Goal: Task Accomplishment & Management: Manage account settings

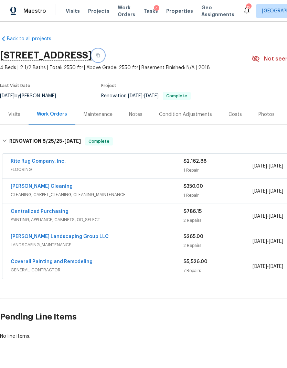
click at [104, 56] on button "button" at bounding box center [98, 55] width 12 height 12
click at [119, 12] on span "Work Orders" at bounding box center [127, 11] width 18 height 14
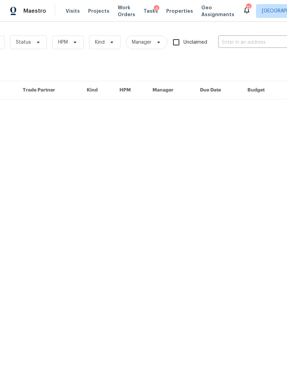
scroll to position [0, 102]
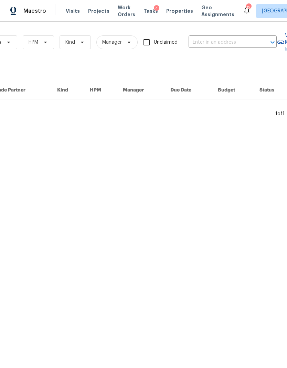
click at [214, 44] on input "text" at bounding box center [223, 42] width 69 height 11
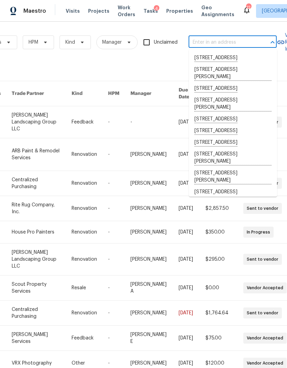
click at [212, 42] on input "text" at bounding box center [223, 42] width 69 height 11
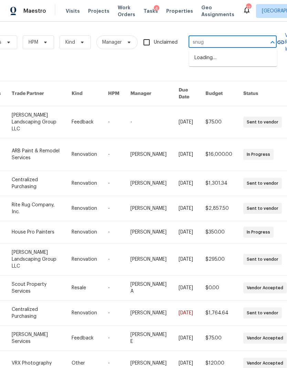
type input "snug h"
click at [221, 64] on li "203 Snug Harbor Dr, Hendersonville, TN 37075" at bounding box center [233, 57] width 88 height 11
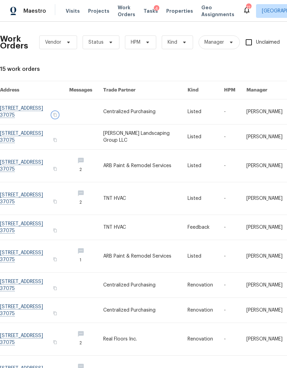
click at [57, 113] on icon "button" at bounding box center [54, 115] width 3 height 4
click at [69, 113] on link at bounding box center [34, 111] width 69 height 25
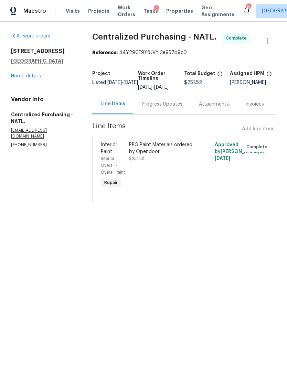
click at [29, 76] on link "Home details" at bounding box center [26, 76] width 30 height 5
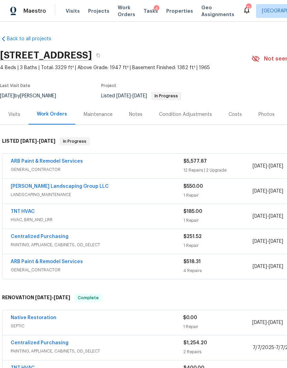
click at [171, 217] on span "HVAC, BRN_AND_LRR" at bounding box center [97, 220] width 173 height 7
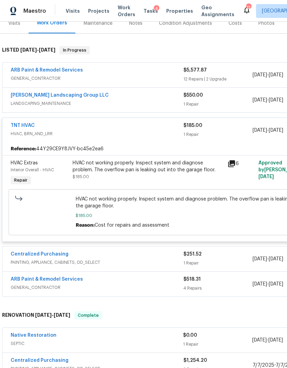
scroll to position [91, 0]
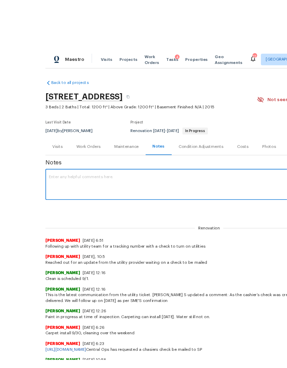
scroll to position [40, 0]
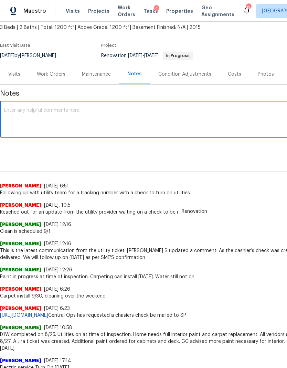
click at [173, 9] on span "Properties" at bounding box center [179, 11] width 27 height 7
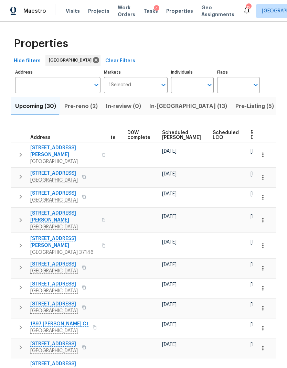
scroll to position [0, 173]
click at [251, 135] on span "Ready Date" at bounding box center [258, 135] width 15 height 10
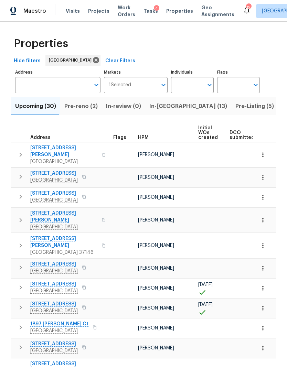
click at [45, 190] on span "513 W 5th St" at bounding box center [54, 193] width 48 height 7
click at [49, 210] on span "705 Watson Ct" at bounding box center [63, 217] width 67 height 14
click at [55, 261] on span "630 Knollwood Dr" at bounding box center [54, 264] width 48 height 7
click at [19, 284] on icon "button" at bounding box center [21, 288] width 8 height 8
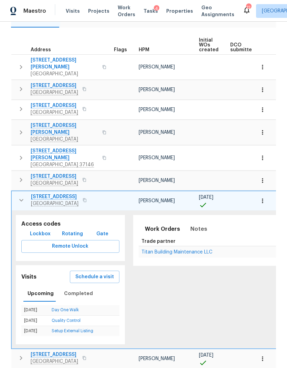
scroll to position [90, 0]
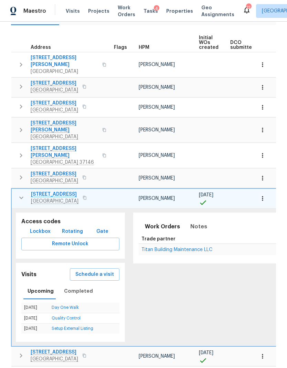
click at [22, 194] on icon "button" at bounding box center [21, 198] width 8 height 8
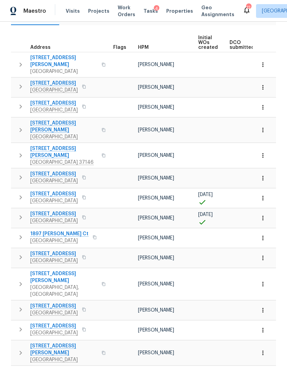
click at [17, 213] on icon "button" at bounding box center [21, 217] width 8 height 8
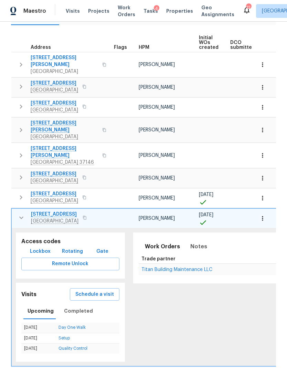
scroll to position [0, 0]
click at [22, 214] on icon "button" at bounding box center [21, 218] width 8 height 8
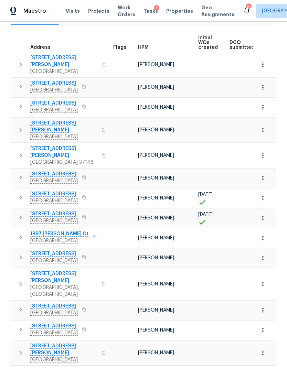
click at [46, 251] on span "3124 Rich Dr" at bounding box center [54, 254] width 48 height 7
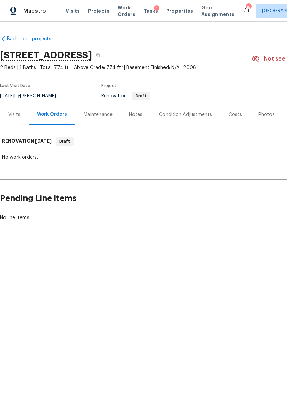
click at [236, 112] on div "Costs" at bounding box center [235, 114] width 13 height 7
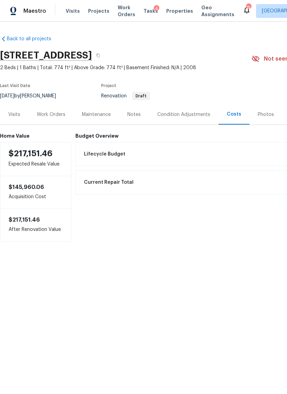
click at [191, 115] on div "Condition Adjustments" at bounding box center [183, 114] width 53 height 7
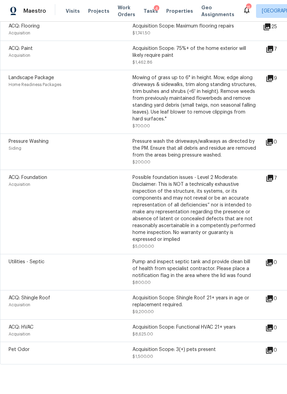
scroll to position [309, 0]
click at [206, 260] on div "Utilities - Septic Pump and inspect septic tank and provide clean bill of healt…" at bounding box center [194, 272] width 389 height 36
click at [201, 276] on div "Pump and inspect septic tank and provide clean bill of health from specialist c…" at bounding box center [195, 269] width 124 height 21
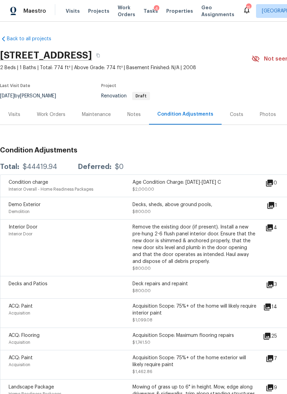
scroll to position [0, 0]
click at [134, 114] on div "Notes" at bounding box center [133, 114] width 13 height 7
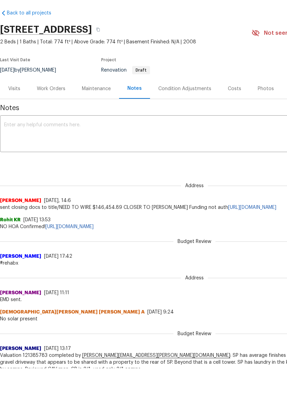
click at [17, 111] on div "Visits" at bounding box center [14, 114] width 12 height 7
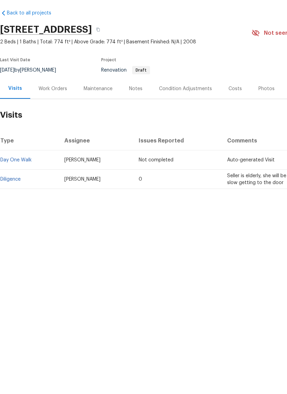
click at [60, 111] on div "Work Orders" at bounding box center [53, 114] width 29 height 7
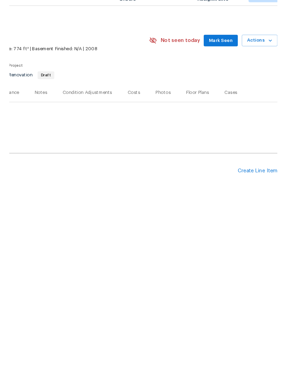
scroll to position [0, 102]
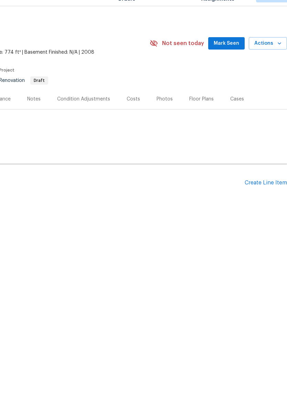
click at [268, 195] on div "Create Line Item" at bounding box center [266, 198] width 42 height 7
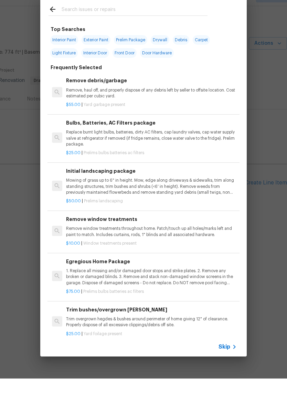
click at [233, 358] on icon at bounding box center [234, 362] width 8 height 8
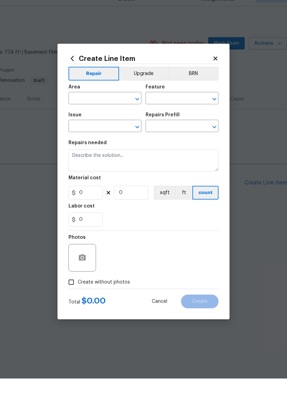
click at [107, 109] on input "text" at bounding box center [95, 114] width 54 height 11
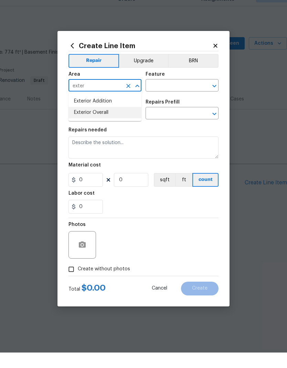
click at [112, 123] on li "Exterior Overall" at bounding box center [104, 128] width 73 height 11
type input "Exterior Overall"
click at [179, 96] on input "text" at bounding box center [173, 101] width 54 height 11
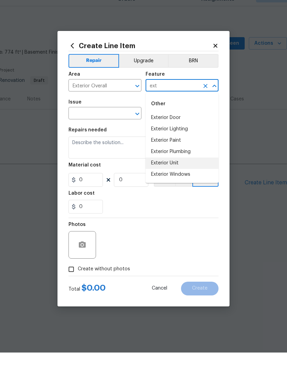
click at [169, 173] on li "Exterior Unit" at bounding box center [182, 178] width 73 height 11
type input "Exterior Unit"
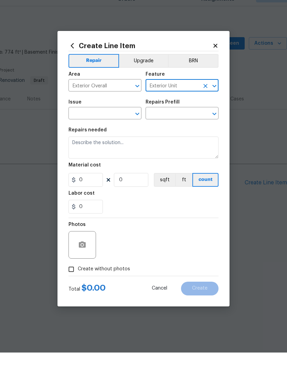
click at [144, 111] on div "Issue ​ Repairs Prefill ​" at bounding box center [143, 125] width 150 height 28
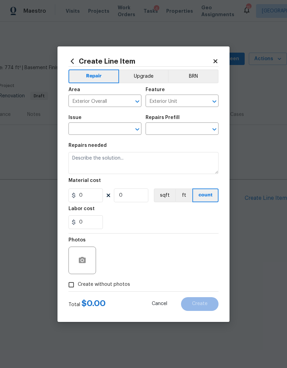
click at [139, 112] on span "Issue ​" at bounding box center [104, 125] width 73 height 28
click at [137, 128] on icon "Open" at bounding box center [137, 129] width 8 height 8
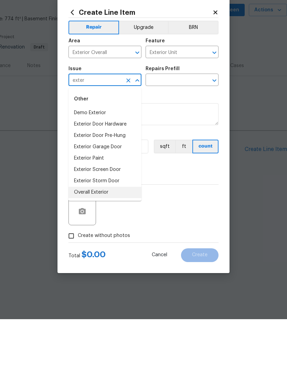
click at [105, 236] on li "Overall Exterior" at bounding box center [104, 241] width 73 height 11
type input "Overall Exterior"
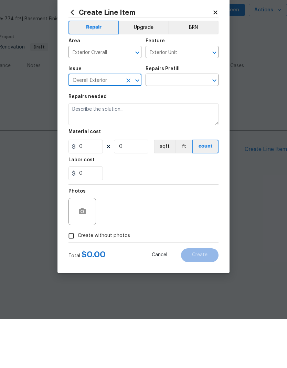
click at [214, 125] on icon "Open" at bounding box center [214, 129] width 8 height 8
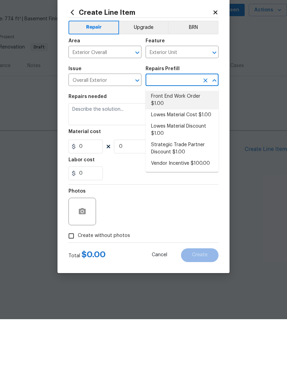
click at [186, 140] on li "Front End Work Order $1.00" at bounding box center [182, 149] width 73 height 19
type input "Front End Work Order $1.00"
type textarea "Placeholder line item for the creation of front end work orders."
type input "1"
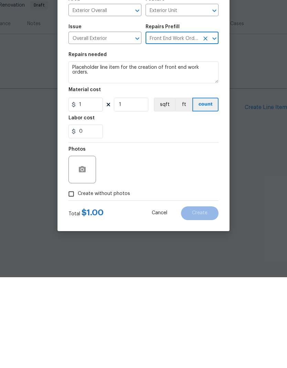
click at [111, 281] on span "Create without photos" at bounding box center [104, 284] width 52 height 7
click at [78, 278] on input "Create without photos" at bounding box center [71, 284] width 13 height 13
checkbox input "true"
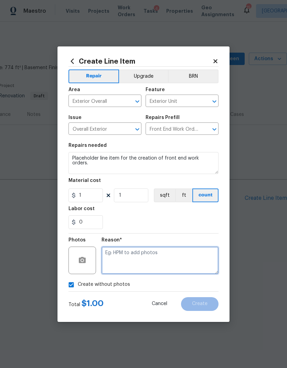
click at [145, 255] on textarea at bounding box center [160, 261] width 117 height 28
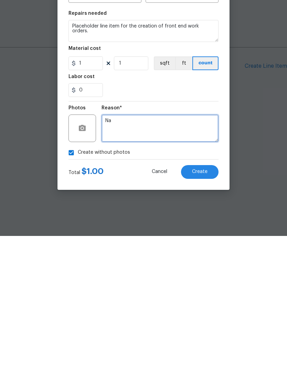
type textarea "Na"
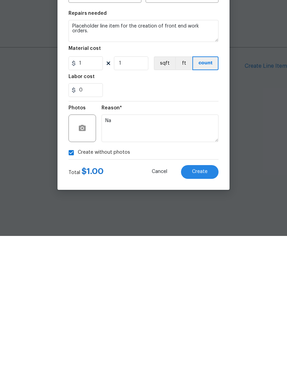
click at [204, 302] on span "Create" at bounding box center [199, 304] width 15 height 5
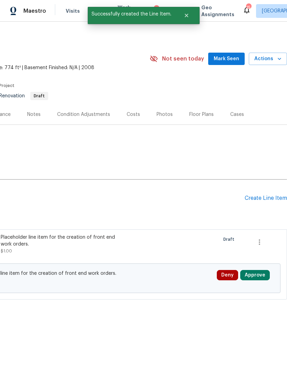
click at [258, 277] on button "Approve" at bounding box center [255, 275] width 30 height 10
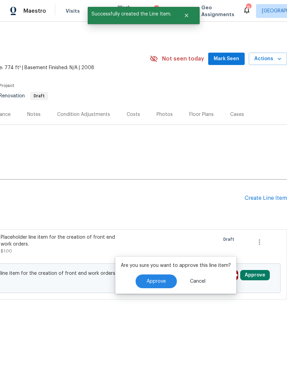
click at [162, 279] on span "Approve" at bounding box center [156, 281] width 19 height 5
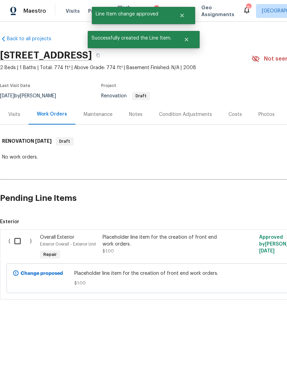
scroll to position [0, 0]
click at [24, 242] on input "checkbox" at bounding box center [20, 241] width 20 height 14
checkbox input "true"
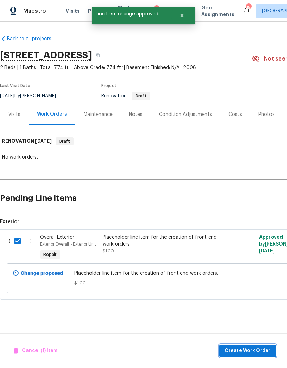
click at [258, 350] on span "Create Work Order" at bounding box center [248, 351] width 46 height 9
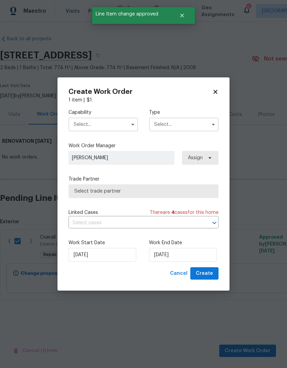
click at [112, 122] on input "text" at bounding box center [103, 125] width 70 height 14
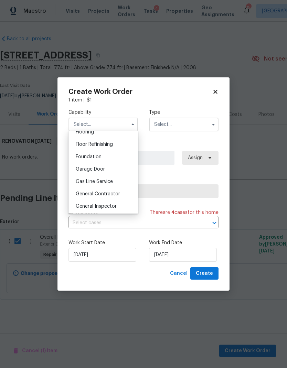
scroll to position [275, 0]
click at [109, 190] on div "General Contractor" at bounding box center [103, 193] width 66 height 12
type input "General Contractor"
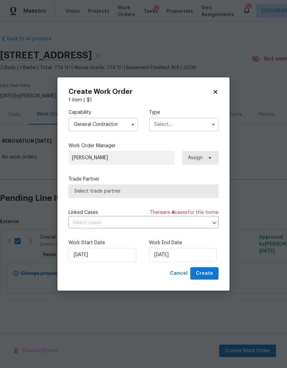
click at [186, 124] on input "text" at bounding box center [184, 125] width 70 height 14
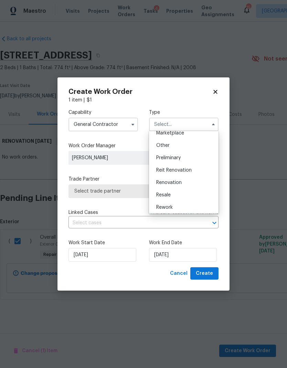
scroll to position [130, 0]
click at [178, 183] on span "Renovation" at bounding box center [168, 182] width 25 height 5
type input "Renovation"
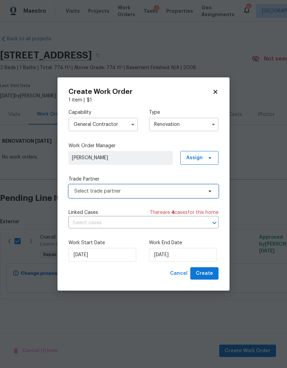
click at [180, 189] on span "Select trade partner" at bounding box center [138, 191] width 128 height 7
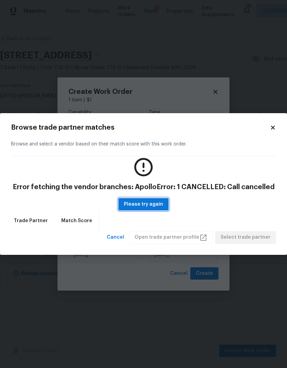
click at [149, 202] on span "Please try again" at bounding box center [143, 204] width 39 height 9
click at [273, 130] on icon at bounding box center [273, 128] width 6 height 6
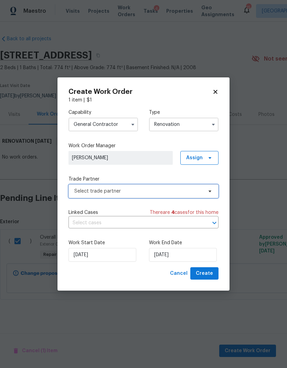
click at [178, 190] on span "Select trade partner" at bounding box center [138, 191] width 128 height 7
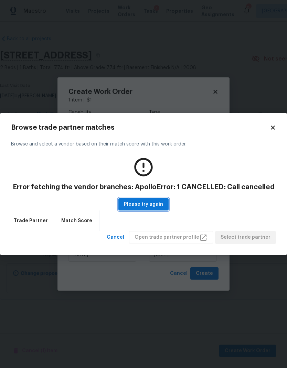
click at [140, 205] on span "Please try again" at bounding box center [143, 204] width 39 height 9
click at [142, 205] on span "Please try again" at bounding box center [143, 204] width 39 height 9
click at [124, 239] on span "Cancel" at bounding box center [116, 237] width 18 height 9
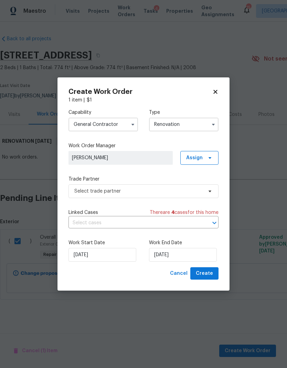
click at [129, 125] on button "button" at bounding box center [133, 124] width 8 height 8
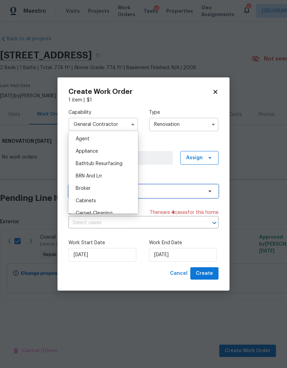
click at [180, 196] on span "Select trade partner" at bounding box center [143, 191] width 150 height 14
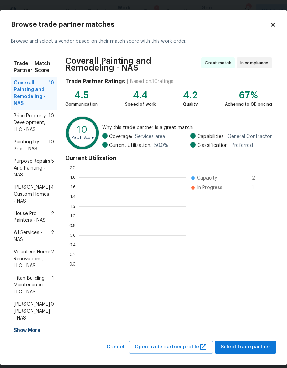
scroll to position [96, 107]
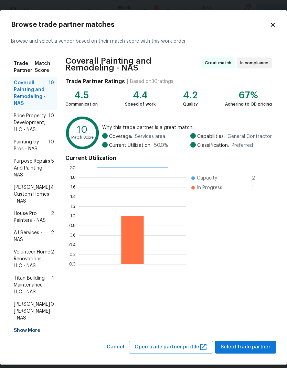
click at [43, 191] on span "[PERSON_NAME] Custom Homes - NAS" at bounding box center [32, 194] width 37 height 21
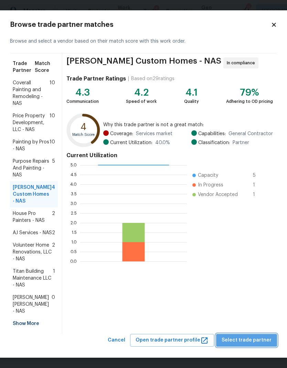
click at [255, 339] on span "Select trade partner" at bounding box center [247, 340] width 50 height 9
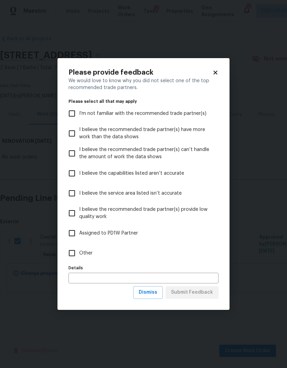
click at [87, 250] on span "Other" at bounding box center [85, 253] width 13 height 7
click at [79, 250] on input "Other" at bounding box center [72, 253] width 14 height 14
checkbox input "true"
click at [197, 292] on span "Submit Feedback" at bounding box center [192, 292] width 42 height 9
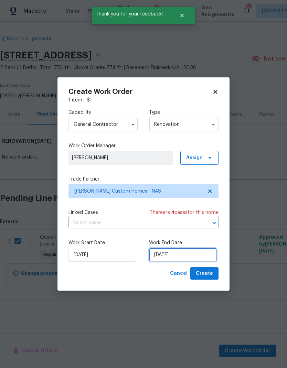
click at [184, 252] on input "9/8/2025" at bounding box center [183, 255] width 68 height 14
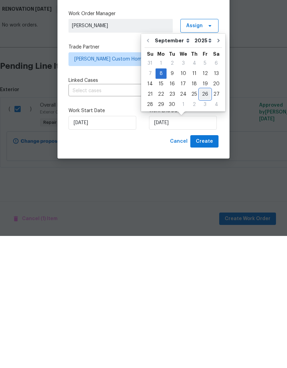
click at [203, 222] on div "26" at bounding box center [205, 227] width 11 height 10
type input "9/26/2025"
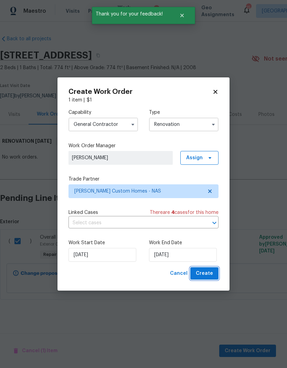
click at [205, 272] on span "Create" at bounding box center [204, 274] width 17 height 9
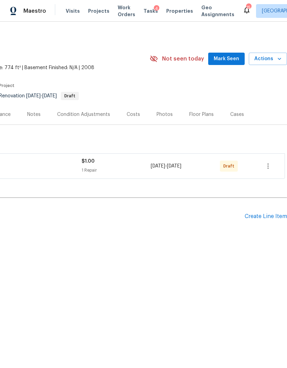
scroll to position [0, 102]
click at [271, 166] on icon "button" at bounding box center [268, 166] width 8 height 8
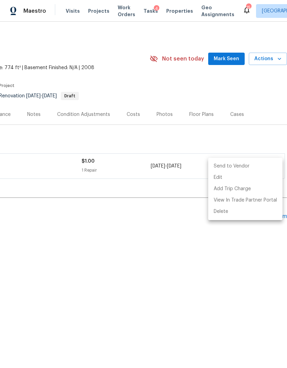
click at [247, 167] on li "Send to Vendor" at bounding box center [245, 166] width 74 height 11
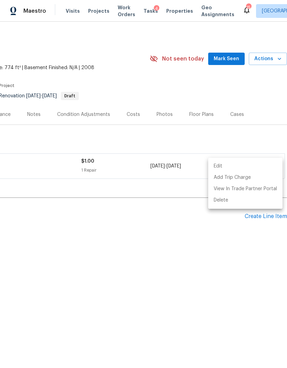
click at [149, 191] on div at bounding box center [143, 184] width 287 height 368
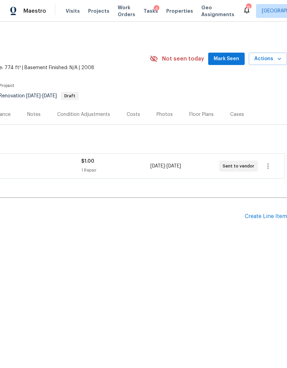
click at [105, 162] on div "$1.00" at bounding box center [115, 161] width 69 height 7
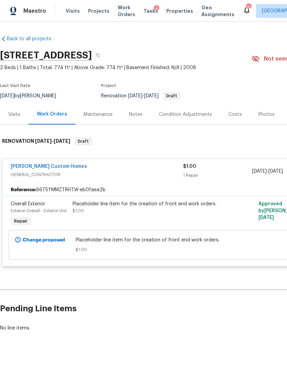
scroll to position [0, 0]
click at [48, 166] on link "Rappa Custom Homes" at bounding box center [49, 166] width 76 height 5
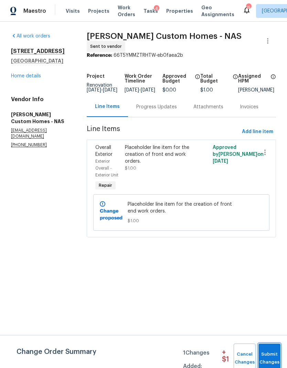
click at [275, 352] on span "Submit Changes" at bounding box center [269, 359] width 15 height 16
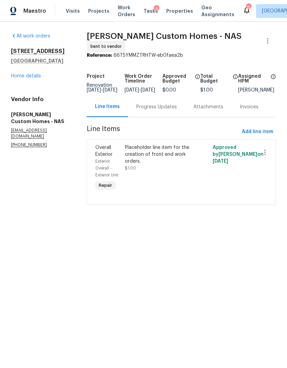
click at [169, 105] on div "Progress Updates" at bounding box center [156, 107] width 57 height 20
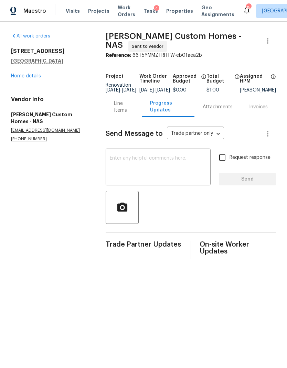
click at [166, 176] on textarea at bounding box center [158, 168] width 97 height 24
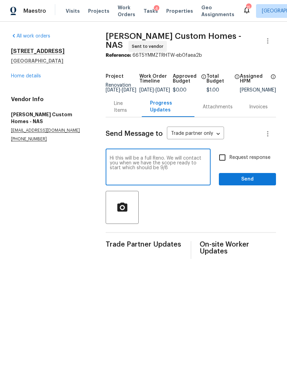
type textarea "Hi this will be a full Reno. We will contact you when we have the scope ready t…"
click at [227, 162] on input "Request response" at bounding box center [222, 157] width 14 height 14
checkbox input "true"
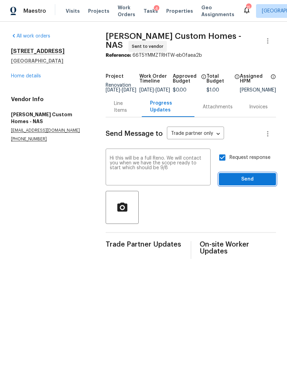
click at [245, 180] on span "Send" at bounding box center [247, 179] width 46 height 9
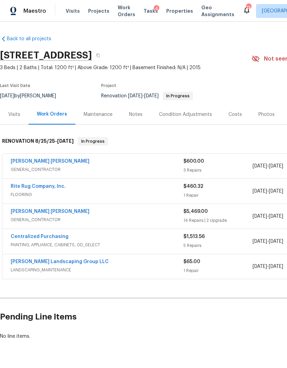
click at [70, 8] on span "Visits" at bounding box center [73, 11] width 14 height 7
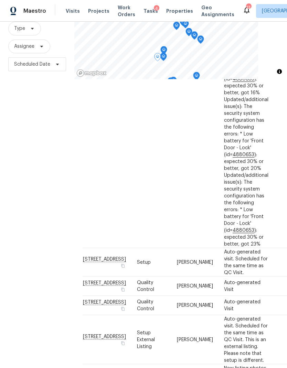
scroll to position [28, 0]
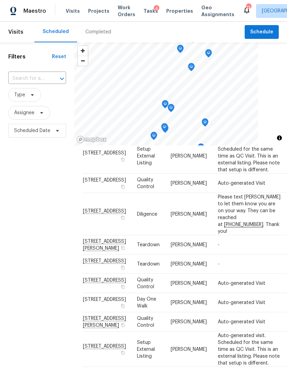
scroll to position [557, 0]
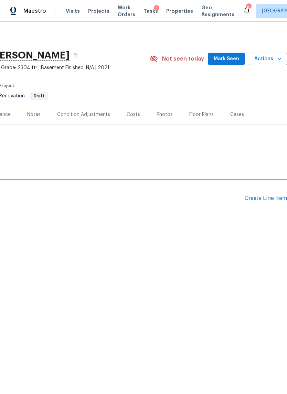
scroll to position [0, 102]
click at [159, 113] on div "Photos" at bounding box center [165, 114] width 16 height 7
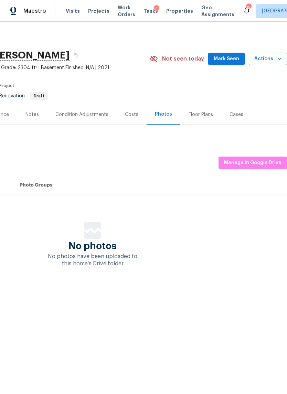
click at [132, 115] on div "Costs" at bounding box center [131, 114] width 13 height 7
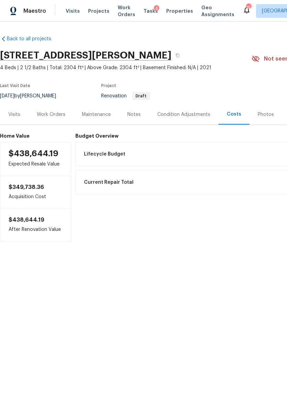
click at [15, 113] on div "Visits" at bounding box center [14, 114] width 12 height 7
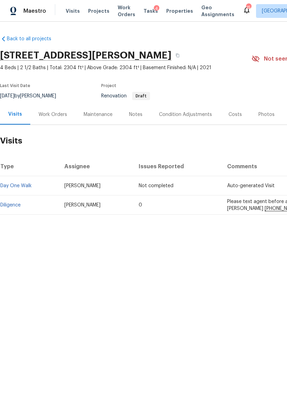
click at [62, 118] on div "Work Orders" at bounding box center [52, 114] width 45 height 20
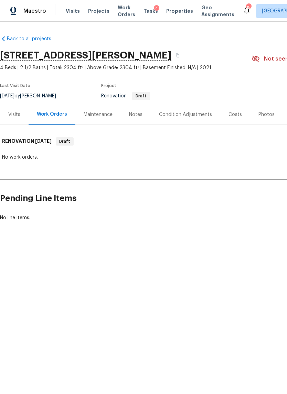
click at [140, 115] on div "Notes" at bounding box center [135, 114] width 13 height 7
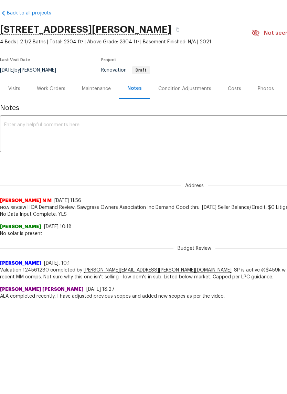
click at [53, 104] on div "Work Orders" at bounding box center [51, 114] width 45 height 20
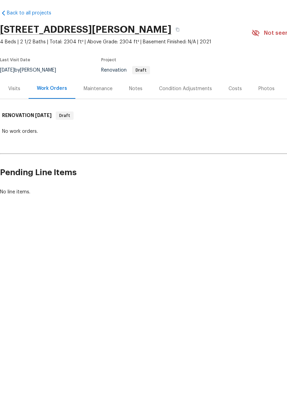
click at [143, 104] on div "Notes" at bounding box center [136, 114] width 30 height 20
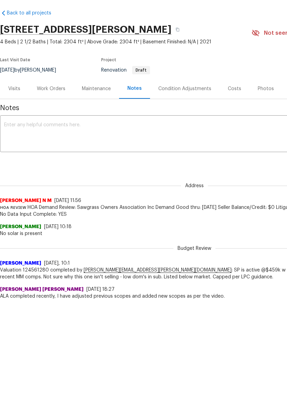
click at [58, 111] on div "Work Orders" at bounding box center [51, 114] width 29 height 7
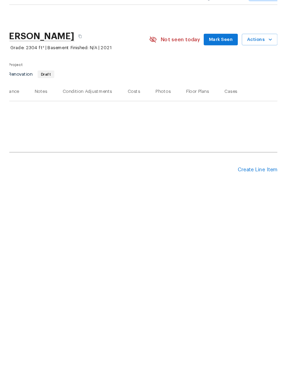
scroll to position [0, 102]
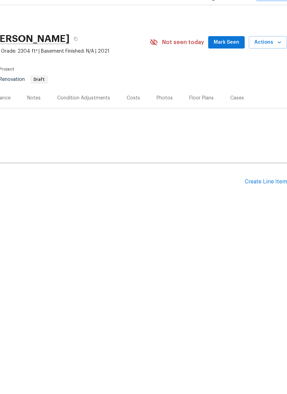
click at [253, 195] on div "Create Line Item" at bounding box center [266, 198] width 42 height 7
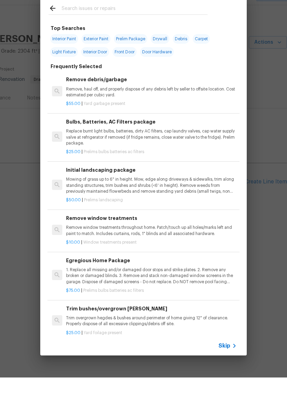
click at [225, 359] on span "Skip" at bounding box center [225, 362] width 12 height 7
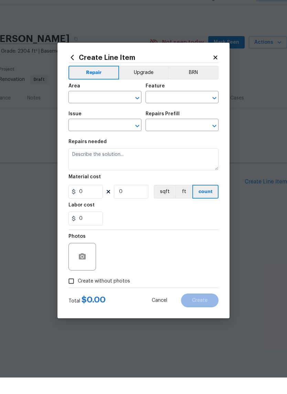
click at [103, 109] on input "text" at bounding box center [95, 114] width 54 height 11
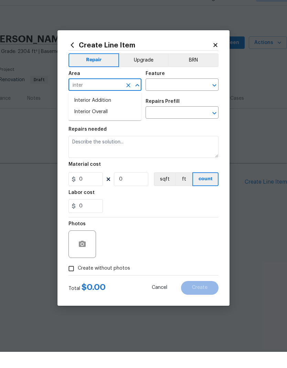
click at [109, 123] on li "Interior Overall" at bounding box center [104, 128] width 73 height 11
type input "Interior Overall"
click at [212, 97] on icon "Open" at bounding box center [214, 101] width 8 height 8
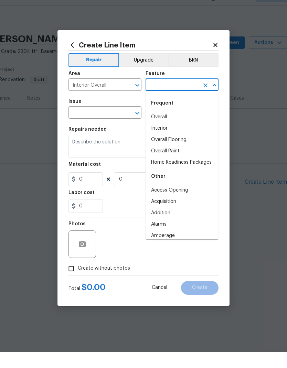
click at [172, 128] on li "Overall" at bounding box center [182, 133] width 73 height 11
type input "Overall"
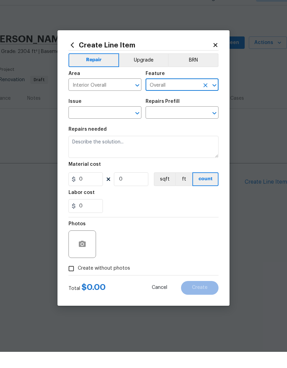
click at [139, 128] on icon "Open" at bounding box center [137, 129] width 4 height 2
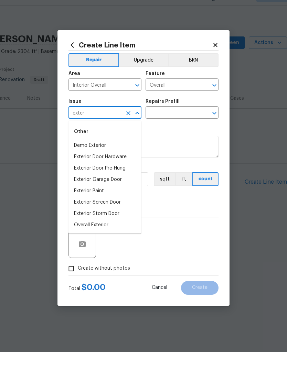
click at [107, 236] on li "Overall Exterior" at bounding box center [104, 241] width 73 height 11
type input "Overall Exterior"
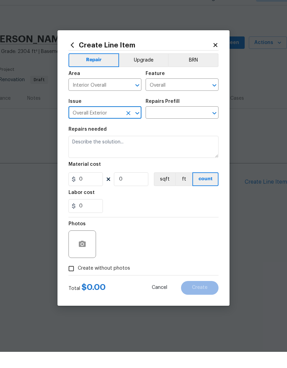
click at [212, 125] on icon "Open" at bounding box center [214, 129] width 8 height 8
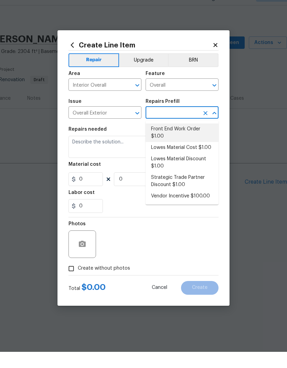
click at [180, 140] on li "Front End Work Order $1.00" at bounding box center [182, 149] width 73 height 19
type input "Front End Work Order $1.00"
type textarea "Placeholder line item for the creation of front end work orders."
type input "1"
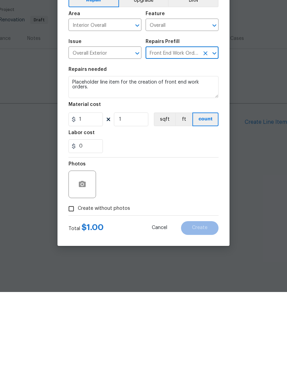
click at [107, 278] on label "Create without photos" at bounding box center [97, 284] width 65 height 13
click at [78, 278] on input "Create without photos" at bounding box center [71, 284] width 13 height 13
checkbox input "true"
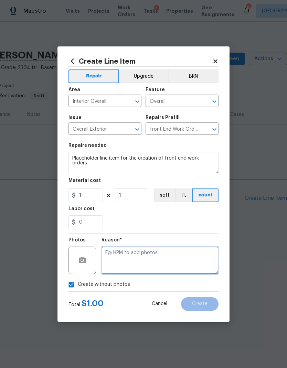
click at [165, 260] on textarea at bounding box center [160, 261] width 117 height 28
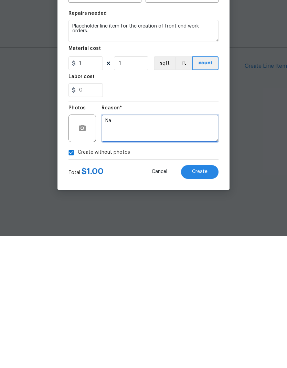
type textarea "Na"
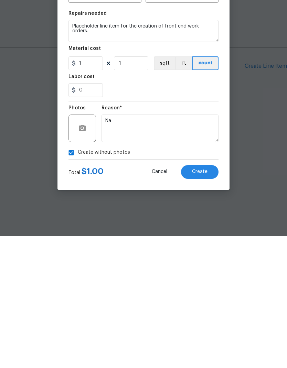
click at [199, 302] on span "Create" at bounding box center [199, 304] width 15 height 5
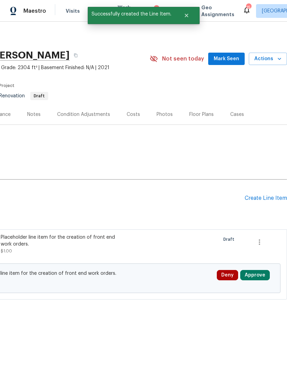
click at [255, 274] on button "Approve" at bounding box center [255, 275] width 30 height 10
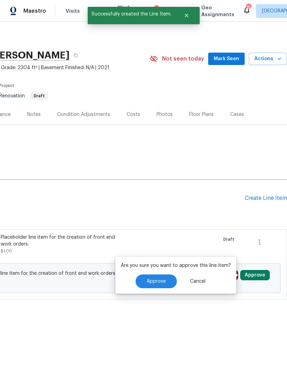
click at [150, 284] on span "Approve" at bounding box center [156, 281] width 19 height 5
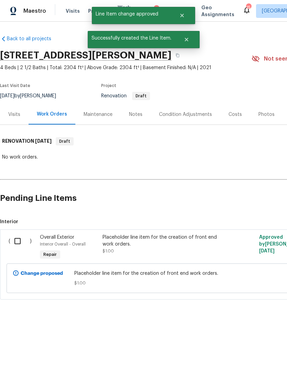
scroll to position [0, 0]
click at [23, 235] on input "checkbox" at bounding box center [20, 241] width 20 height 14
checkbox input "true"
click at [247, 350] on span "Create Work Order" at bounding box center [248, 351] width 46 height 9
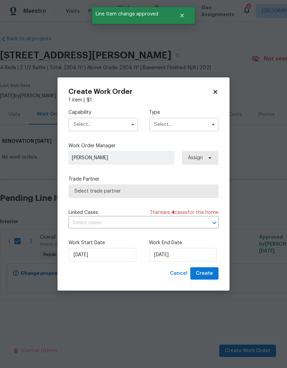
click at [104, 123] on input "text" at bounding box center [103, 125] width 70 height 14
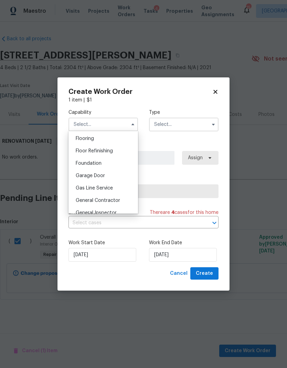
scroll to position [275, 0]
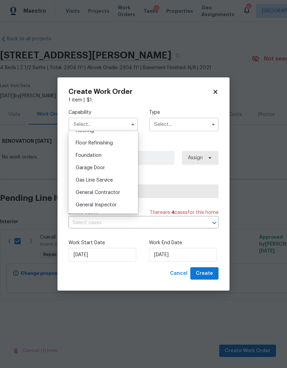
click at [101, 191] on span "General Contractor" at bounding box center [98, 192] width 44 height 5
type input "General Contractor"
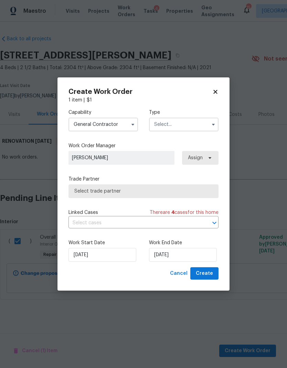
click at [174, 126] on input "text" at bounding box center [184, 125] width 70 height 14
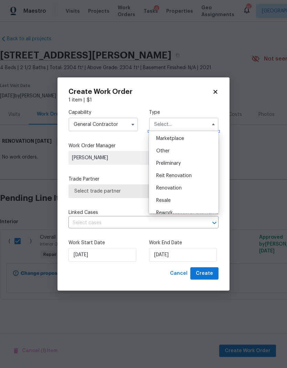
scroll to position [135, 0]
click at [177, 178] on span "Renovation" at bounding box center [168, 177] width 25 height 5
type input "Renovation"
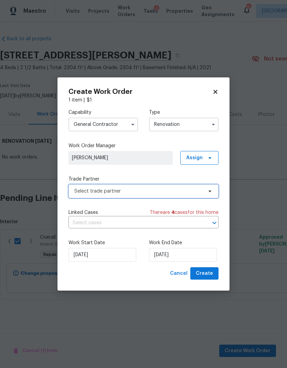
click at [194, 189] on span "Select trade partner" at bounding box center [138, 191] width 128 height 7
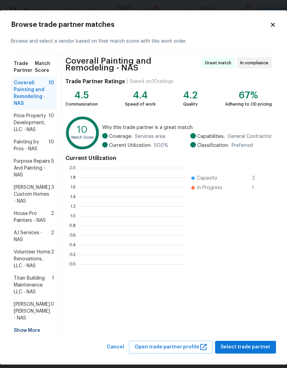
scroll to position [96, 107]
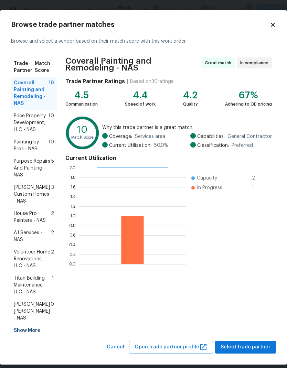
click at [30, 230] on span "AJ Services - NAS" at bounding box center [32, 237] width 37 height 14
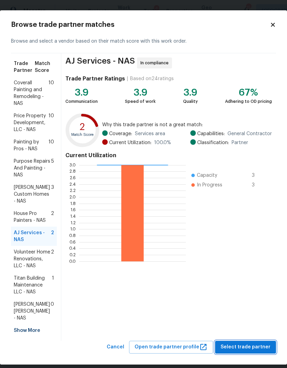
click at [255, 345] on button "Select trade partner" at bounding box center [245, 347] width 61 height 13
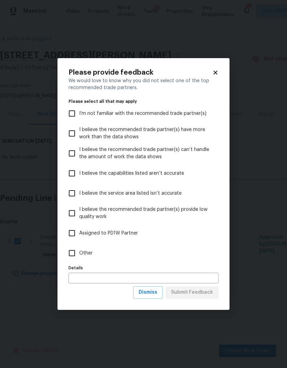
click at [83, 253] on span "Other" at bounding box center [85, 253] width 13 height 7
click at [79, 253] on input "Other" at bounding box center [72, 253] width 14 height 14
checkbox input "true"
click at [197, 295] on span "Submit Feedback" at bounding box center [192, 292] width 42 height 9
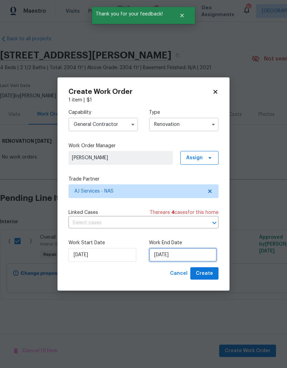
click at [178, 257] on input "9/9/2025" at bounding box center [183, 255] width 68 height 14
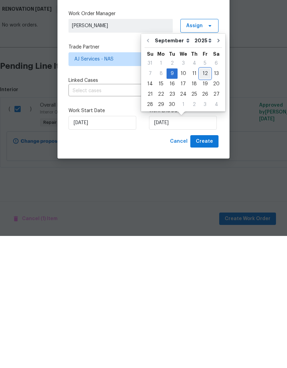
click at [202, 201] on div "12" at bounding box center [205, 206] width 11 height 10
type input "9/12/2025"
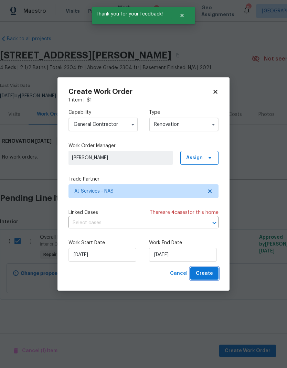
click at [204, 274] on span "Create" at bounding box center [204, 274] width 17 height 9
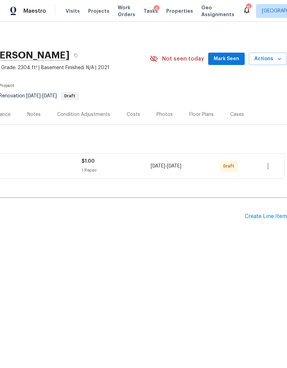
scroll to position [0, 102]
click at [267, 171] on button "button" at bounding box center [268, 166] width 17 height 17
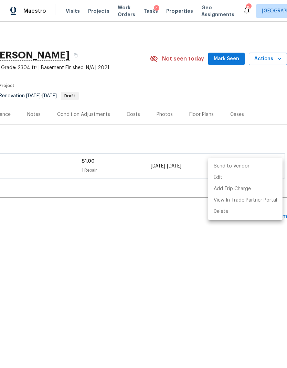
click at [243, 165] on li "Send to Vendor" at bounding box center [245, 166] width 74 height 11
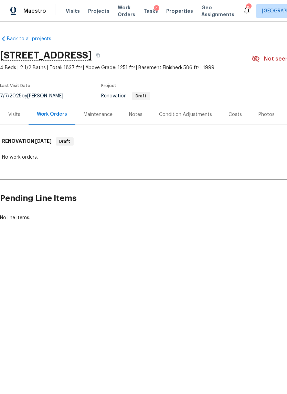
click at [234, 113] on div "Costs" at bounding box center [235, 114] width 13 height 7
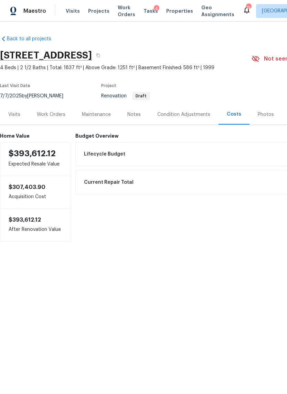
click at [132, 118] on div "Notes" at bounding box center [133, 114] width 13 height 7
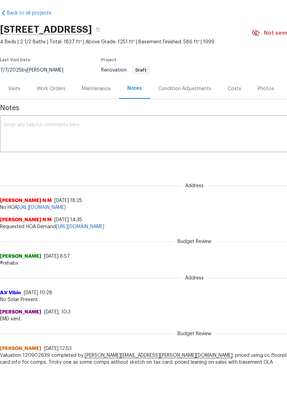
click at [48, 111] on div "Work Orders" at bounding box center [51, 114] width 29 height 7
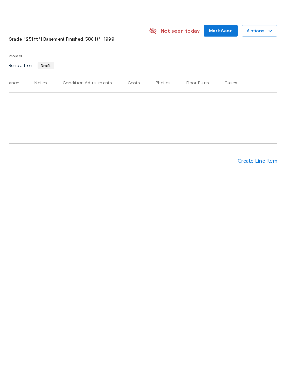
scroll to position [0, 102]
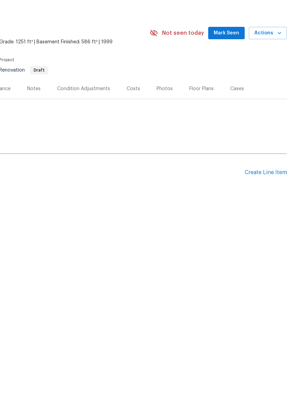
click at [256, 195] on div "Create Line Item" at bounding box center [266, 198] width 42 height 7
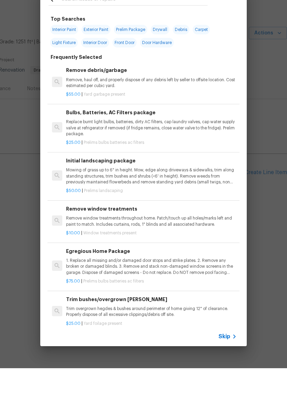
click at [226, 359] on span "Skip" at bounding box center [225, 362] width 12 height 7
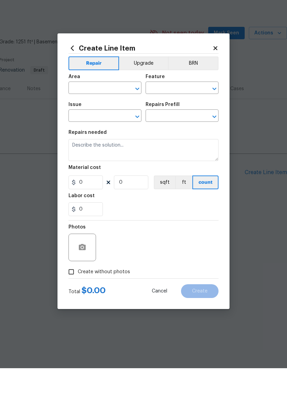
click at [102, 109] on input "text" at bounding box center [95, 114] width 54 height 11
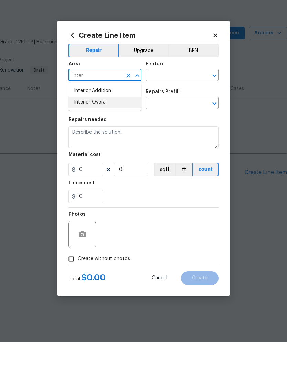
click at [102, 123] on li "Interior Overall" at bounding box center [104, 128] width 73 height 11
type input "Interior Overall"
click at [169, 83] on div "Area Interior Overall ​ Feature ​" at bounding box center [143, 97] width 150 height 28
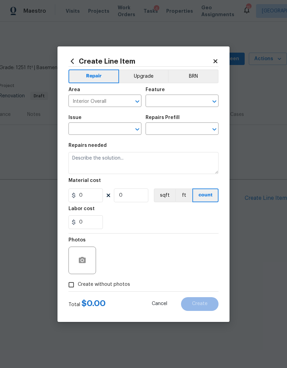
click at [185, 93] on div "Feature" at bounding box center [182, 91] width 73 height 9
click at [186, 103] on input "text" at bounding box center [173, 101] width 54 height 11
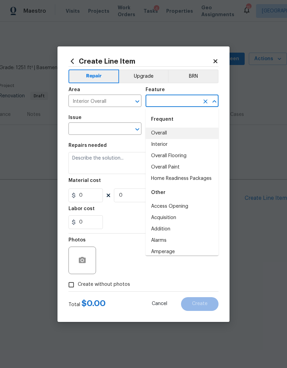
click at [169, 134] on li "Overall" at bounding box center [182, 133] width 73 height 11
type input "Overall"
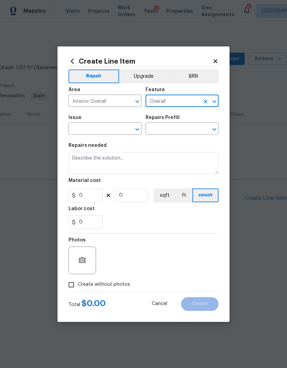
click at [140, 130] on icon "Open" at bounding box center [137, 129] width 8 height 8
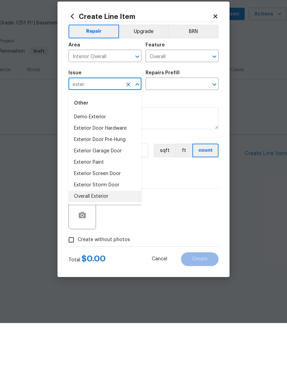
click at [104, 236] on li "Overall Exterior" at bounding box center [104, 241] width 73 height 11
type input "Overall Exterior"
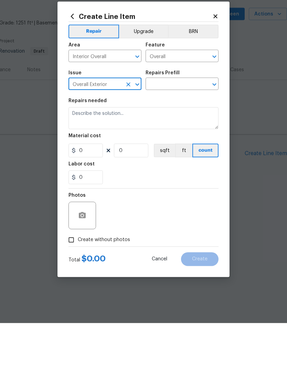
click at [188, 124] on input "text" at bounding box center [173, 129] width 54 height 11
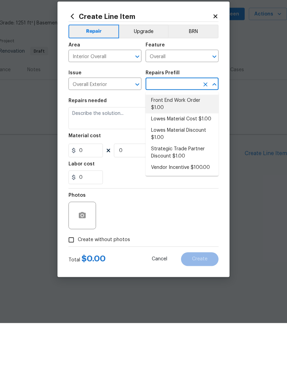
click at [179, 140] on li "Front End Work Order $1.00" at bounding box center [182, 149] width 73 height 19
type input "Front End Work Order $1.00"
type textarea "Placeholder line item for the creation of front end work orders."
type input "1"
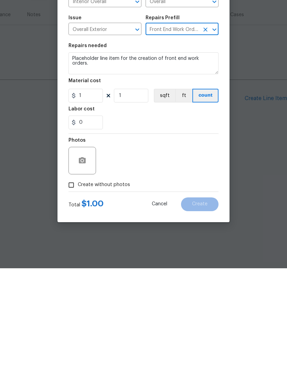
click at [114, 281] on span "Create without photos" at bounding box center [104, 284] width 52 height 7
click at [78, 278] on input "Create without photos" at bounding box center [71, 284] width 13 height 13
checkbox input "true"
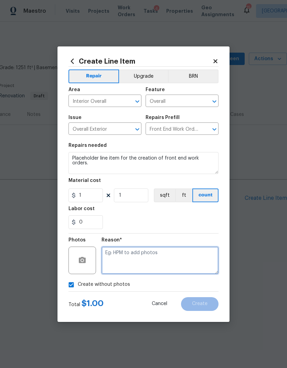
click at [154, 256] on textarea at bounding box center [160, 261] width 117 height 28
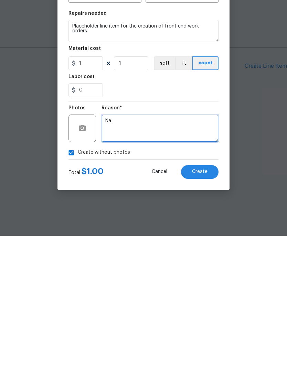
type textarea "Na"
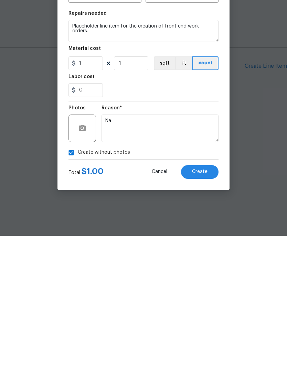
click at [198, 302] on span "Create" at bounding box center [199, 304] width 15 height 5
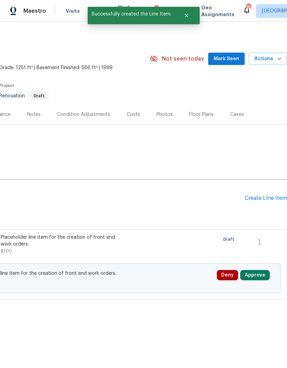
click at [256, 277] on button "Approve" at bounding box center [255, 275] width 30 height 10
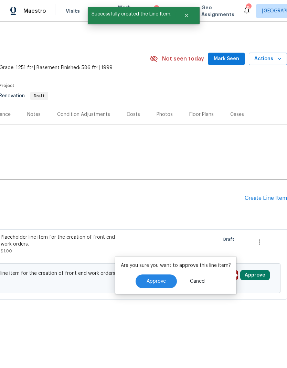
click at [161, 276] on button "Approve" at bounding box center [156, 282] width 41 height 14
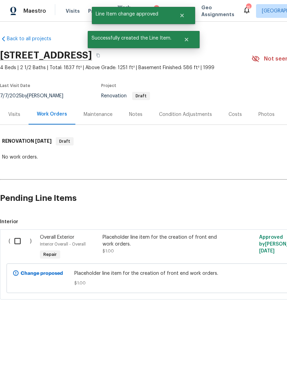
scroll to position [0, 0]
click at [22, 238] on input "checkbox" at bounding box center [20, 241] width 20 height 14
checkbox input "true"
click at [250, 351] on span "Create Work Order" at bounding box center [248, 351] width 46 height 9
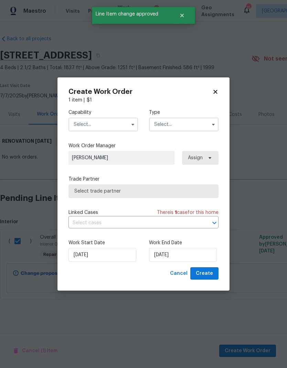
click at [117, 123] on input "text" at bounding box center [103, 125] width 70 height 14
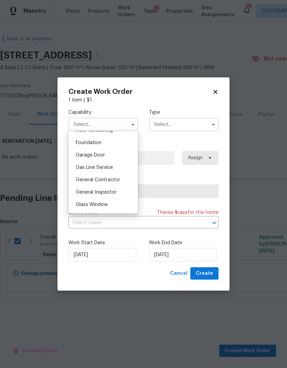
scroll to position [299, 0]
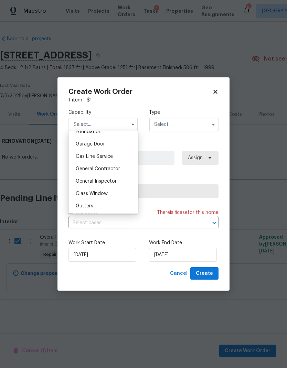
click at [116, 169] on span "General Contractor" at bounding box center [98, 169] width 44 height 5
type input "General Contractor"
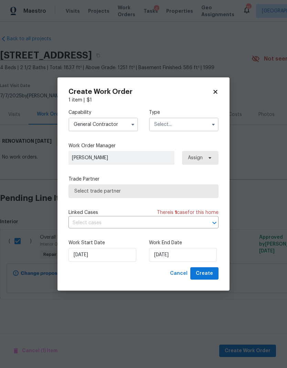
click at [174, 129] on input "text" at bounding box center [184, 125] width 70 height 14
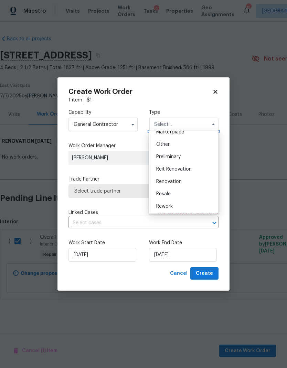
scroll to position [131, 0]
click at [186, 182] on div "Renovation" at bounding box center [184, 181] width 66 height 12
type input "Renovation"
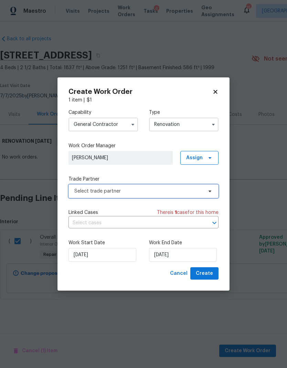
click at [186, 190] on span "Select trade partner" at bounding box center [138, 191] width 128 height 7
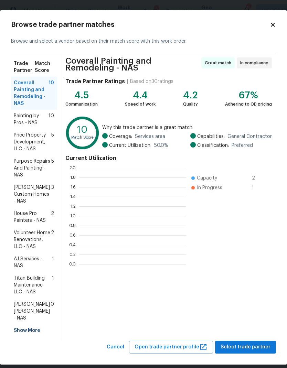
scroll to position [96, 107]
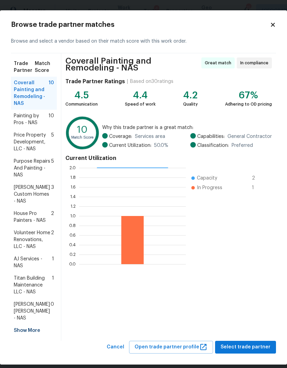
click at [34, 230] on span "Volunteer Home Renovations, LLC - NAS" at bounding box center [32, 240] width 37 height 21
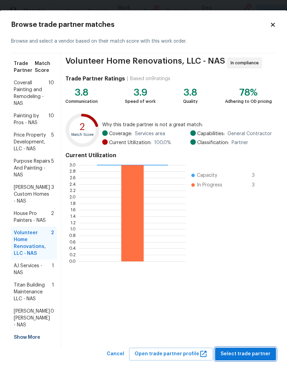
click at [248, 350] on span "Select trade partner" at bounding box center [246, 354] width 50 height 9
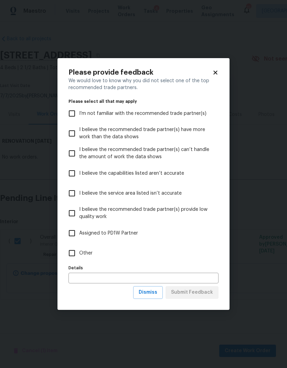
click at [85, 250] on span "Other" at bounding box center [85, 253] width 13 height 7
click at [79, 250] on input "Other" at bounding box center [72, 253] width 14 height 14
checkbox input "true"
click at [194, 292] on span "Submit Feedback" at bounding box center [192, 292] width 42 height 9
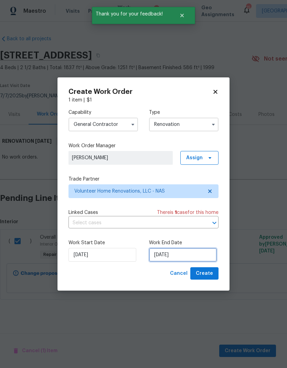
click at [165, 252] on input "9/10/2025" at bounding box center [183, 255] width 68 height 14
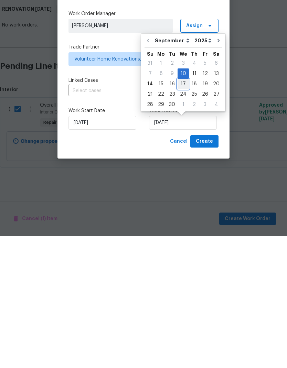
click at [178, 211] on div "17" at bounding box center [183, 216] width 11 height 10
type input "9/17/2025"
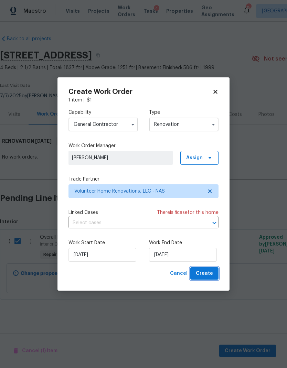
click at [202, 276] on span "Create" at bounding box center [204, 274] width 17 height 9
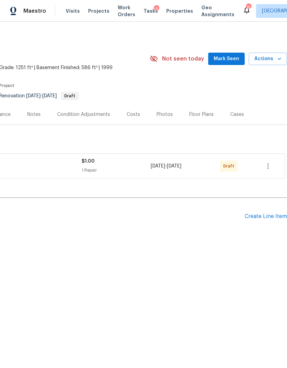
scroll to position [0, 102]
click at [269, 165] on icon "button" at bounding box center [268, 166] width 8 height 8
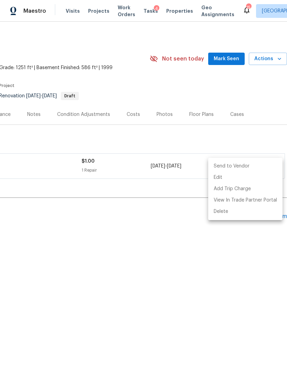
click at [241, 167] on li "Send to Vendor" at bounding box center [245, 166] width 74 height 11
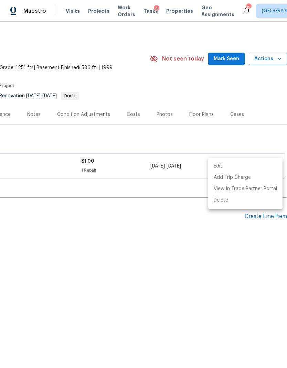
click at [162, 90] on div at bounding box center [143, 184] width 287 height 368
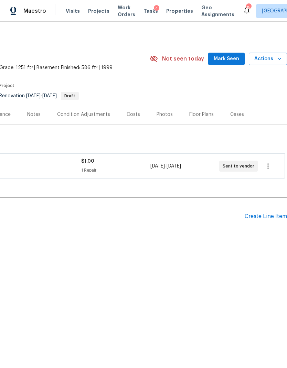
click at [128, 114] on div "Costs" at bounding box center [133, 114] width 13 height 7
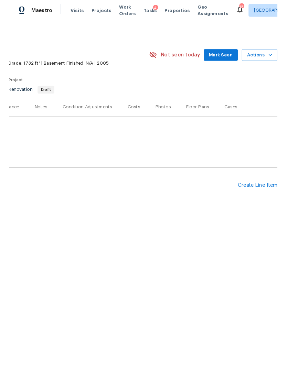
scroll to position [0, 102]
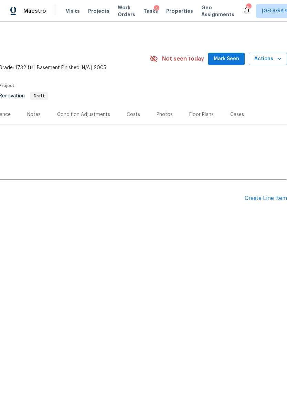
click at [265, 200] on div "Create Line Item" at bounding box center [266, 198] width 42 height 7
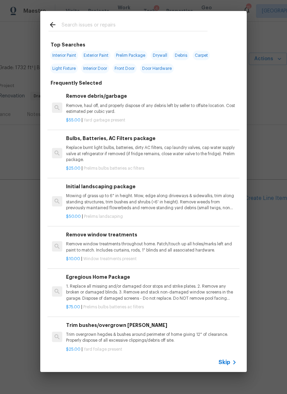
click at [229, 362] on span "Skip" at bounding box center [225, 362] width 12 height 7
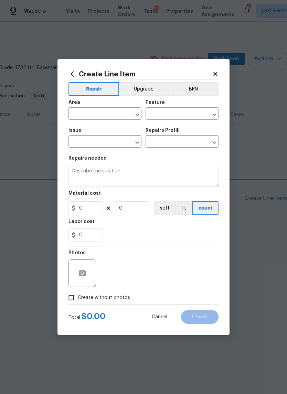
click at [98, 115] on input "text" at bounding box center [95, 114] width 54 height 11
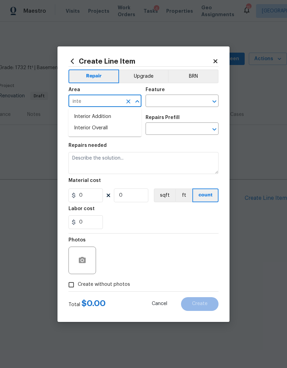
click at [99, 128] on li "Interior Overall" at bounding box center [104, 128] width 73 height 11
type input "Interior Overall"
click at [218, 59] on icon at bounding box center [215, 61] width 6 height 6
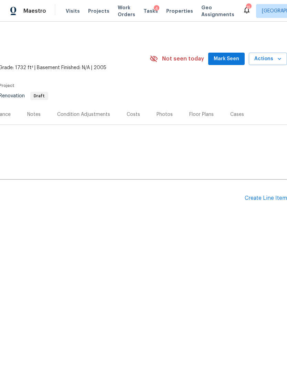
click at [134, 117] on div "Costs" at bounding box center [133, 114] width 13 height 7
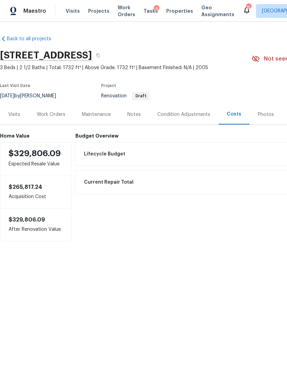
click at [137, 116] on div "Notes" at bounding box center [133, 114] width 13 height 7
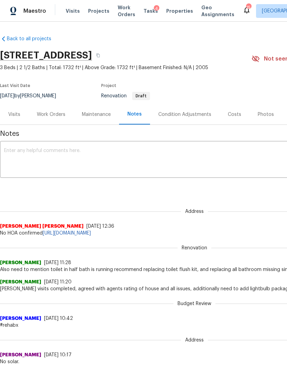
click at [54, 111] on div "Work Orders" at bounding box center [51, 114] width 29 height 7
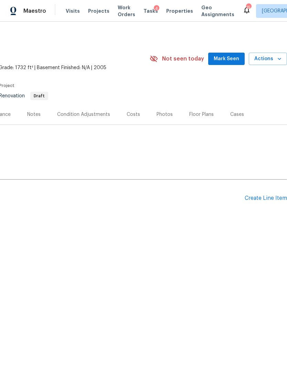
scroll to position [0, 102]
click at [257, 199] on div "Create Line Item" at bounding box center [266, 198] width 42 height 7
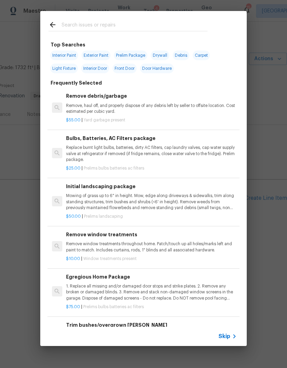
click at [225, 336] on span "Skip" at bounding box center [225, 336] width 12 height 7
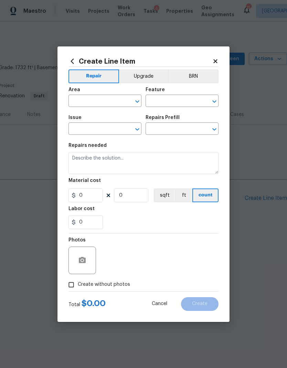
click at [102, 102] on input "text" at bounding box center [95, 101] width 54 height 11
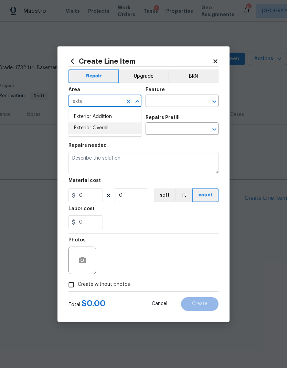
click at [102, 127] on li "Exterior Overall" at bounding box center [104, 128] width 73 height 11
type input "Exterior Overall"
click at [213, 103] on icon "Open" at bounding box center [214, 101] width 8 height 8
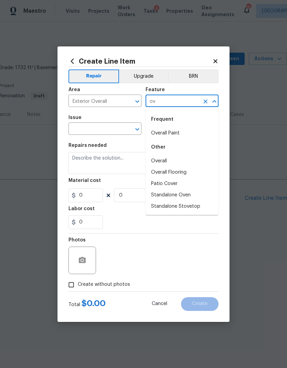
click at [175, 160] on li "Overall" at bounding box center [182, 161] width 73 height 11
type input "Overall"
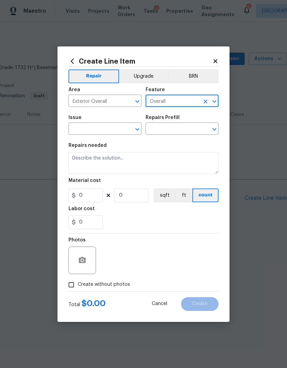
click at [138, 130] on icon "Open" at bounding box center [137, 129] width 4 height 2
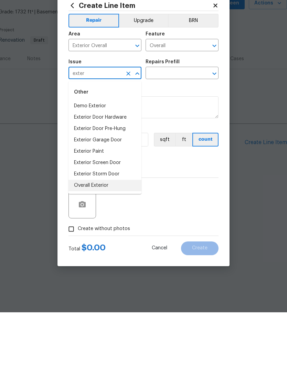
click at [101, 236] on li "Overall Exterior" at bounding box center [104, 241] width 73 height 11
type input "Overall Exterior"
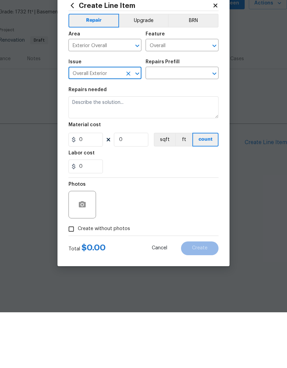
click at [177, 124] on input "text" at bounding box center [173, 129] width 54 height 11
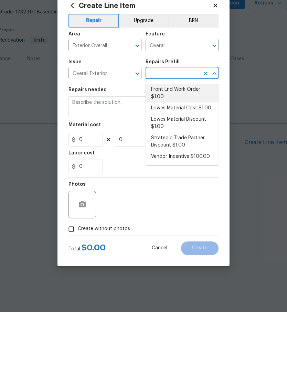
click at [184, 140] on li "Front End Work Order $1.00" at bounding box center [182, 149] width 73 height 19
type input "Front End Work Order $1.00"
type textarea "Placeholder line item for the creation of front end work orders."
type input "1"
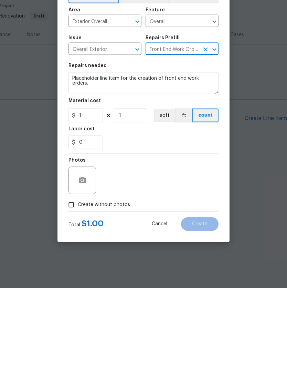
click at [115, 281] on span "Create without photos" at bounding box center [104, 284] width 52 height 7
click at [78, 278] on input "Create without photos" at bounding box center [71, 284] width 13 height 13
checkbox input "true"
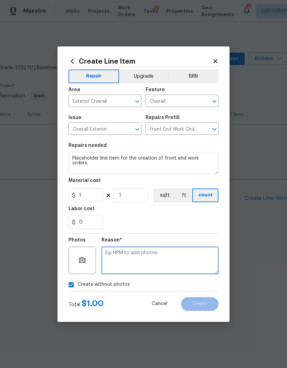
click at [148, 258] on textarea at bounding box center [160, 261] width 117 height 28
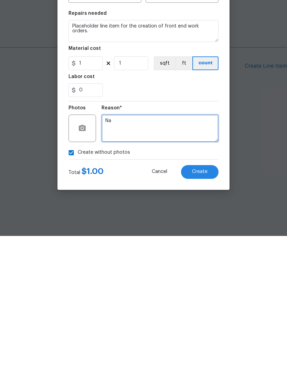
type textarea "Na"
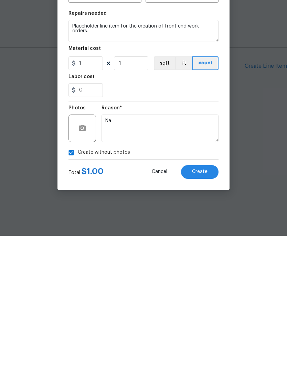
click at [202, 297] on button "Create" at bounding box center [200, 304] width 38 height 14
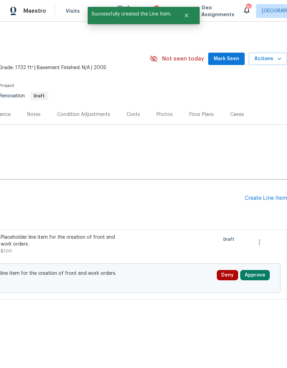
click at [257, 276] on button "Approve" at bounding box center [255, 275] width 30 height 10
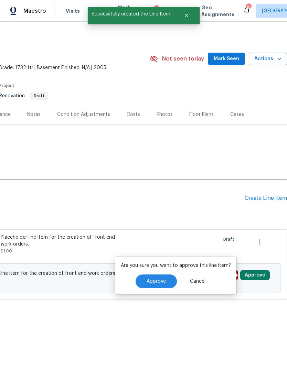
click at [154, 281] on span "Approve" at bounding box center [156, 281] width 19 height 5
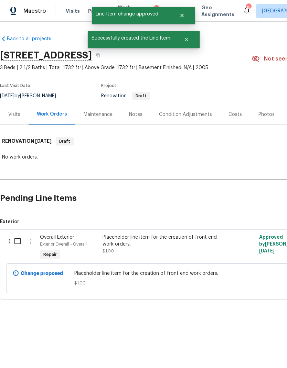
scroll to position [0, 0]
click at [23, 238] on input "checkbox" at bounding box center [20, 241] width 20 height 14
checkbox input "true"
click at [257, 347] on span "Create Work Order" at bounding box center [248, 351] width 46 height 9
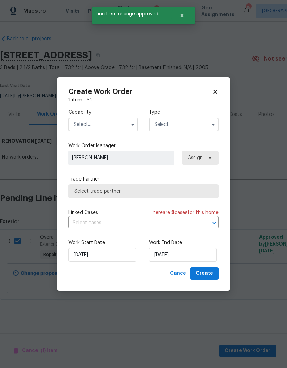
click at [104, 126] on input "text" at bounding box center [103, 125] width 70 height 14
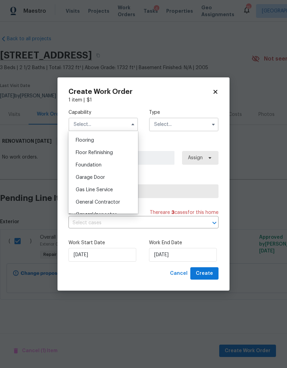
scroll to position [266, 0]
click at [104, 201] on span "General Contractor" at bounding box center [98, 202] width 44 height 5
type input "General Contractor"
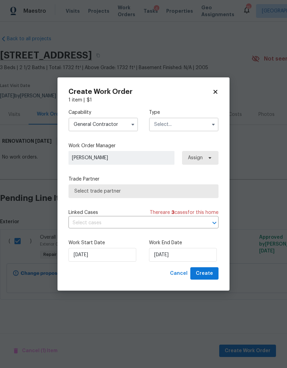
click at [180, 124] on input "text" at bounding box center [184, 125] width 70 height 14
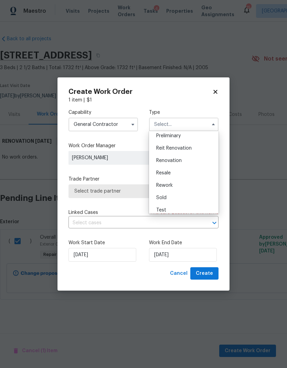
scroll to position [151, 0]
click at [177, 161] on span "Renovation" at bounding box center [168, 161] width 25 height 5
type input "Renovation"
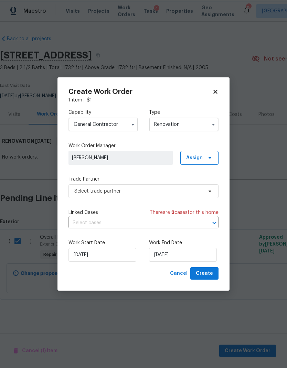
scroll to position [0, 0]
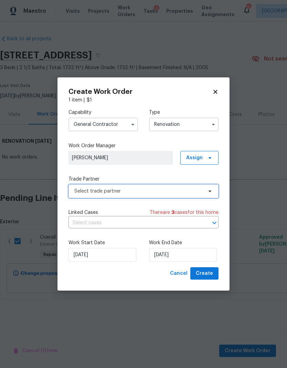
click at [188, 190] on span "Select trade partner" at bounding box center [138, 191] width 128 height 7
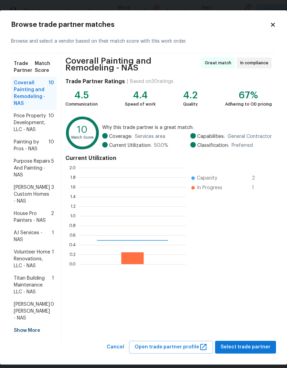
scroll to position [96, 107]
click at [24, 144] on span "Painting by Pros - NAS" at bounding box center [31, 146] width 35 height 14
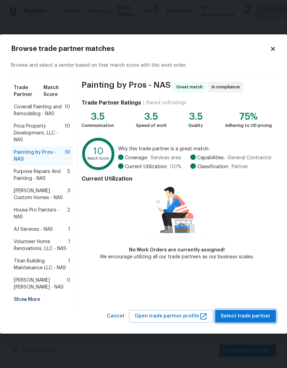
click at [243, 314] on span "Select trade partner" at bounding box center [246, 316] width 50 height 9
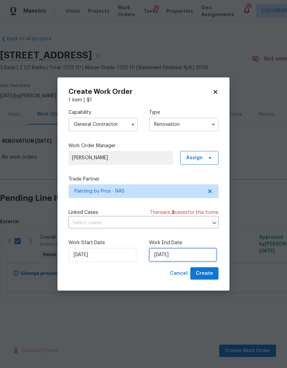
click at [171, 256] on input "9/12/2025" at bounding box center [183, 255] width 68 height 14
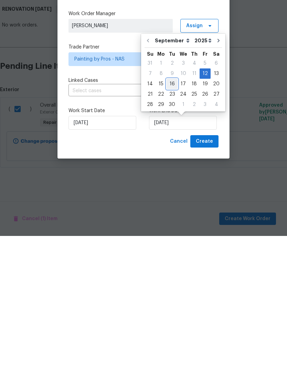
click at [170, 211] on div "16" at bounding box center [172, 216] width 11 height 10
type input "9/16/2025"
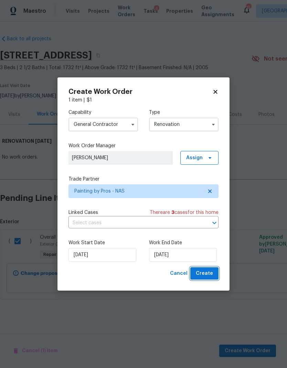
click at [207, 274] on span "Create" at bounding box center [204, 274] width 17 height 9
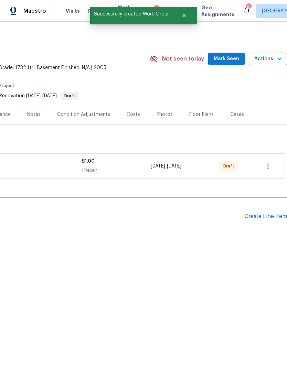
scroll to position [0, 102]
click at [271, 165] on icon "button" at bounding box center [268, 166] width 8 height 8
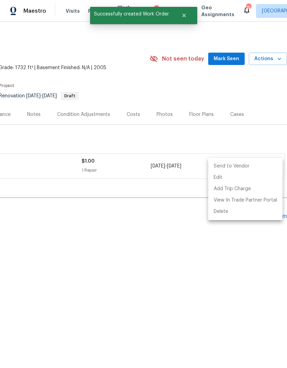
click at [240, 169] on li "Send to Vendor" at bounding box center [245, 166] width 74 height 11
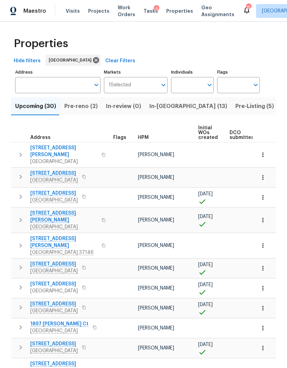
click at [78, 106] on span "Pre-reno (2)" at bounding box center [80, 107] width 33 height 10
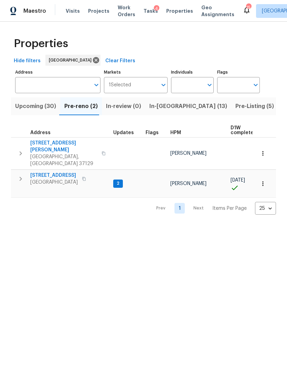
click at [19, 149] on icon "button" at bounding box center [21, 153] width 8 height 8
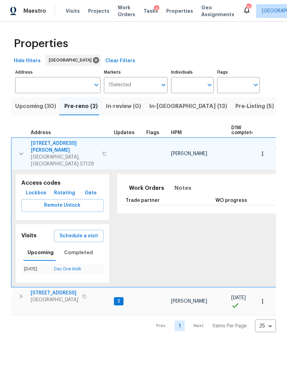
click at [57, 145] on span "[STREET_ADDRESS][PERSON_NAME]" at bounding box center [64, 147] width 67 height 14
click at [172, 13] on span "Properties" at bounding box center [179, 11] width 27 height 7
click at [163, 108] on span "In-reno (13)" at bounding box center [188, 107] width 78 height 10
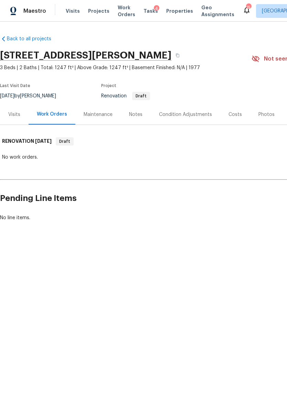
click at [230, 118] on div "Costs" at bounding box center [235, 114] width 30 height 20
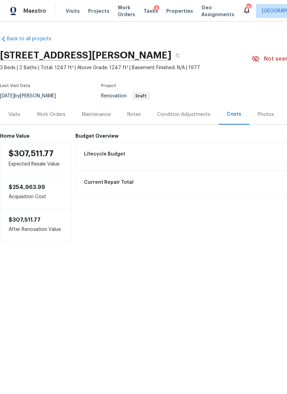
click at [134, 112] on div "Notes" at bounding box center [133, 114] width 13 height 7
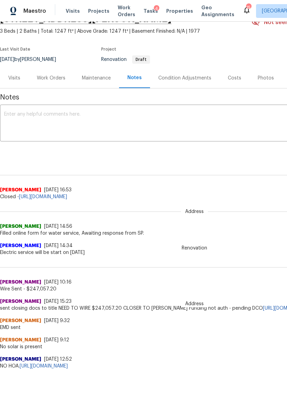
scroll to position [36, 0]
click at [49, 78] on div "Work Orders" at bounding box center [51, 78] width 29 height 7
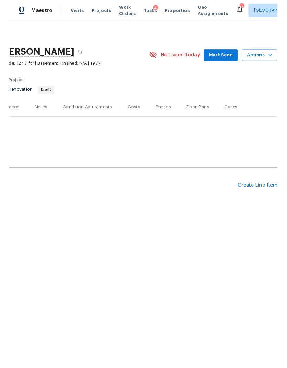
scroll to position [0, 102]
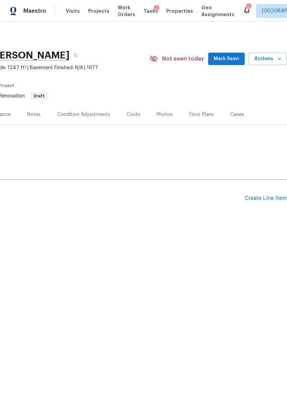
click at [267, 199] on div "Create Line Item" at bounding box center [266, 198] width 42 height 7
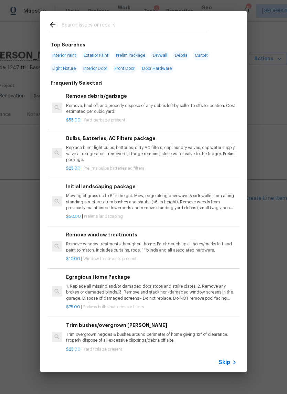
click at [228, 359] on span "Skip" at bounding box center [225, 362] width 12 height 7
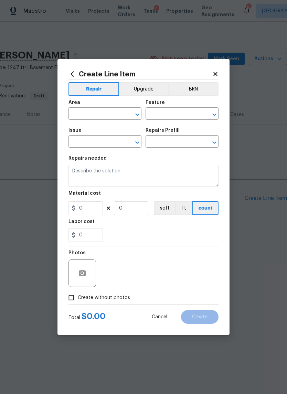
click at [96, 115] on input "text" at bounding box center [95, 114] width 54 height 11
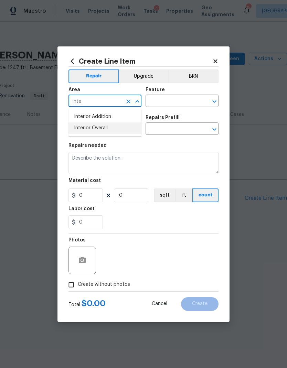
click at [103, 130] on li "Interior Overall" at bounding box center [104, 128] width 73 height 11
type input "Interior Overall"
click at [167, 102] on input "text" at bounding box center [173, 101] width 54 height 11
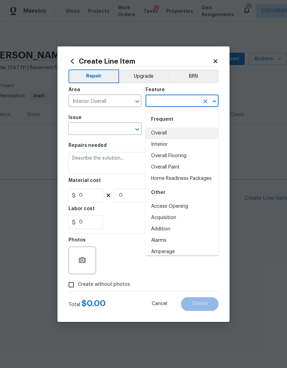
click at [173, 128] on li "Overall" at bounding box center [182, 133] width 73 height 11
type input "Overall"
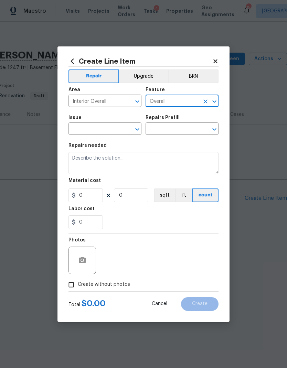
click at [138, 132] on icon "Open" at bounding box center [137, 129] width 8 height 8
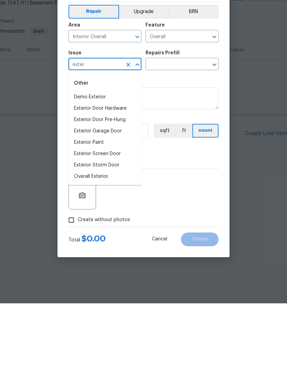
click at [102, 236] on li "Overall Exterior" at bounding box center [104, 241] width 73 height 11
type input "Overall Exterior"
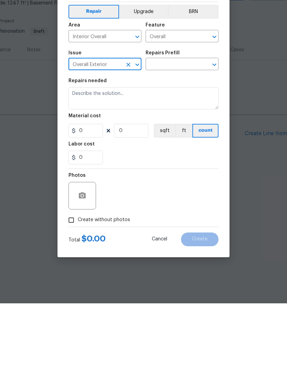
click at [217, 125] on icon "Open" at bounding box center [214, 129] width 8 height 8
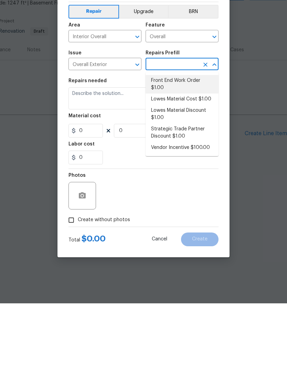
click at [175, 140] on li "Front End Work Order $1.00" at bounding box center [182, 149] width 73 height 19
type input "Front End Work Order $1.00"
type textarea "Placeholder line item for the creation of front end work orders."
type input "1"
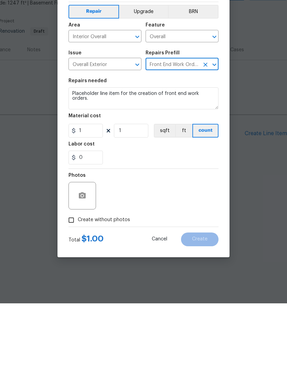
click at [115, 281] on span "Create without photos" at bounding box center [104, 284] width 52 height 7
click at [78, 278] on input "Create without photos" at bounding box center [71, 284] width 13 height 13
checkbox input "true"
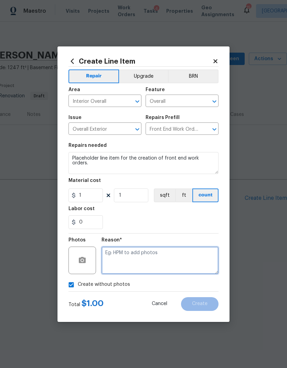
click at [157, 256] on textarea at bounding box center [160, 261] width 117 height 28
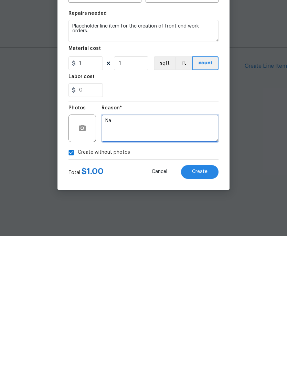
type textarea "Na"
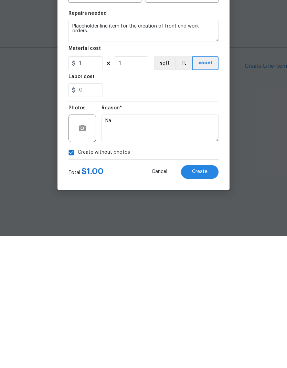
click at [203, 302] on span "Create" at bounding box center [199, 304] width 15 height 5
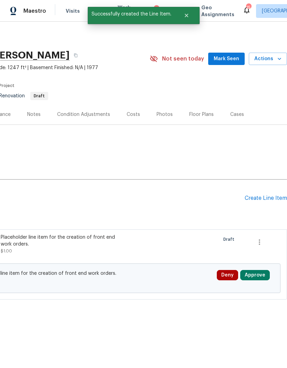
click at [254, 275] on button "Approve" at bounding box center [255, 275] width 30 height 10
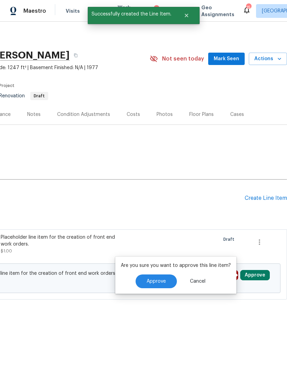
click at [163, 277] on button "Approve" at bounding box center [156, 282] width 41 height 14
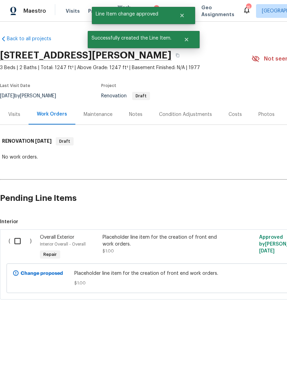
scroll to position [0, 0]
click at [18, 240] on input "checkbox" at bounding box center [20, 241] width 20 height 14
checkbox input "true"
click at [256, 351] on span "Create Work Order" at bounding box center [248, 351] width 46 height 9
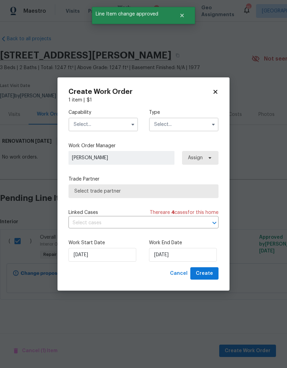
click at [115, 123] on input "text" at bounding box center [103, 125] width 70 height 14
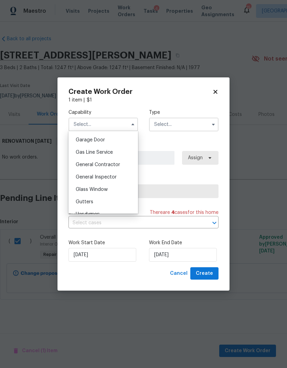
scroll to position [304, 0]
click at [113, 163] on span "General Contractor" at bounding box center [98, 164] width 44 height 5
type input "General Contractor"
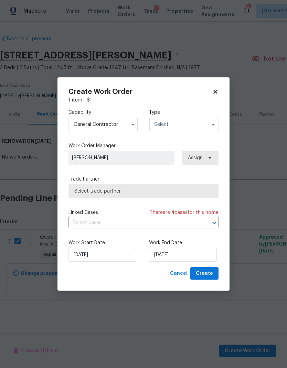
click at [182, 127] on input "text" at bounding box center [184, 125] width 70 height 14
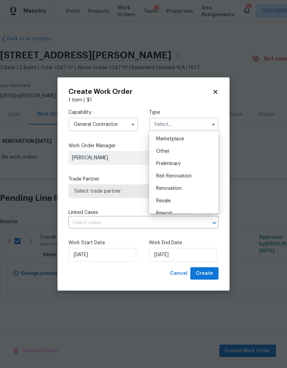
scroll to position [124, 0]
click at [182, 190] on div "Renovation" at bounding box center [184, 189] width 66 height 12
type input "Renovation"
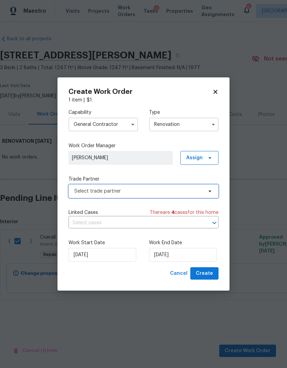
click at [190, 193] on span "Select trade partner" at bounding box center [138, 191] width 128 height 7
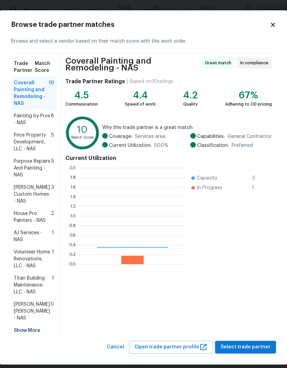
scroll to position [96, 107]
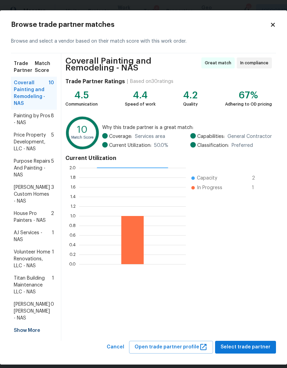
click at [34, 253] on span "Volunteer Home Renovations, LLC - NAS" at bounding box center [33, 259] width 38 height 21
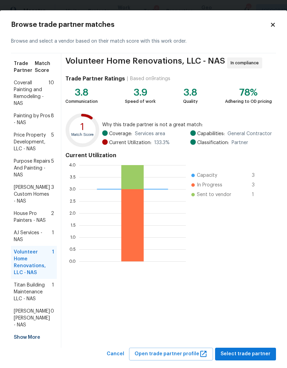
click at [39, 230] on span "AJ Services - NAS" at bounding box center [33, 237] width 38 height 14
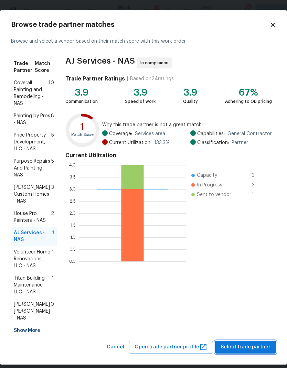
click at [246, 343] on span "Select trade partner" at bounding box center [246, 347] width 50 height 9
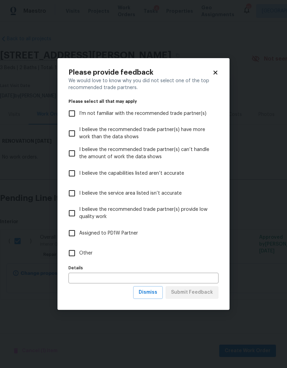
click at [78, 251] on input "Other" at bounding box center [72, 253] width 14 height 14
checkbox input "true"
click at [194, 292] on span "Submit Feedback" at bounding box center [192, 292] width 42 height 9
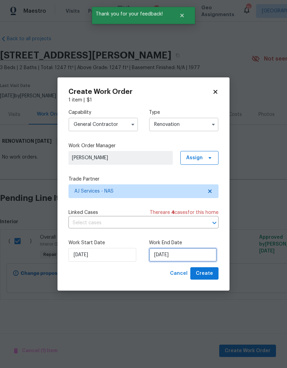
click at [175, 254] on input "[DATE]" at bounding box center [183, 255] width 68 height 14
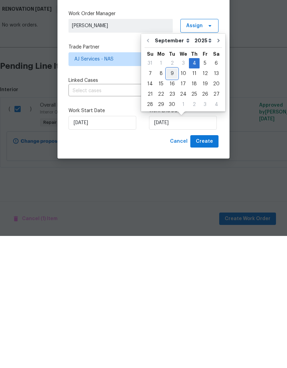
click at [171, 201] on div "9" at bounding box center [172, 206] width 11 height 10
type input "[DATE]"
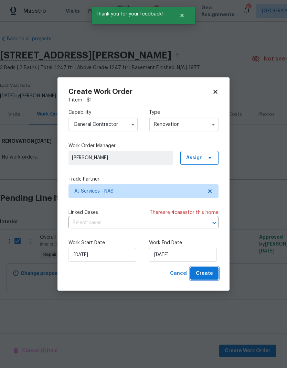
click at [206, 273] on span "Create" at bounding box center [204, 274] width 17 height 9
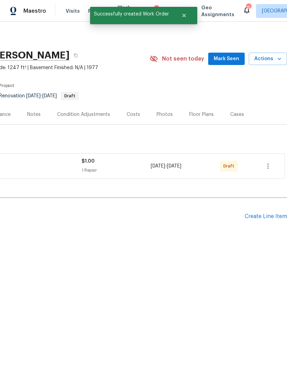
scroll to position [0, 102]
click at [270, 162] on icon "button" at bounding box center [268, 166] width 8 height 8
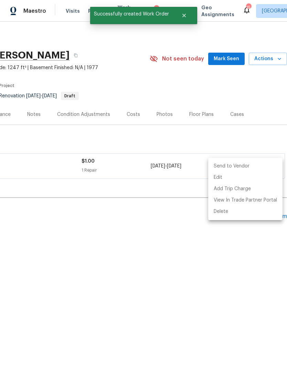
click at [240, 168] on li "Send to Vendor" at bounding box center [245, 166] width 74 height 11
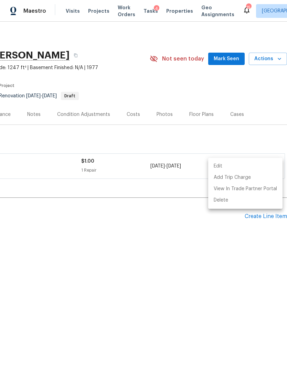
click at [176, 251] on div at bounding box center [143, 184] width 287 height 368
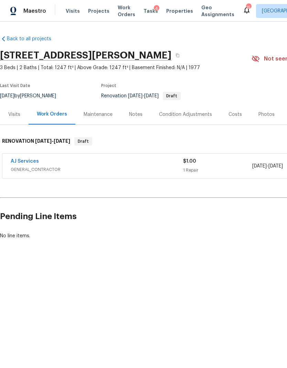
scroll to position [0, 0]
click at [24, 162] on link "AJ Services" at bounding box center [25, 161] width 28 height 5
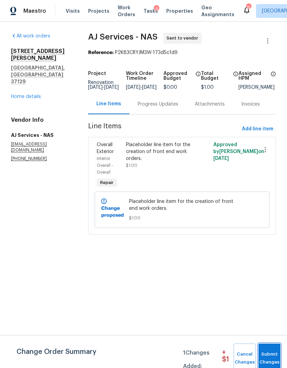
click at [270, 359] on span "Submit Changes" at bounding box center [269, 359] width 15 height 16
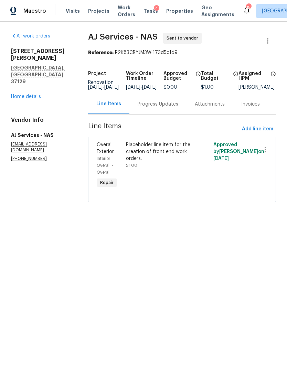
click at [161, 108] on div "Progress Updates" at bounding box center [158, 104] width 41 height 7
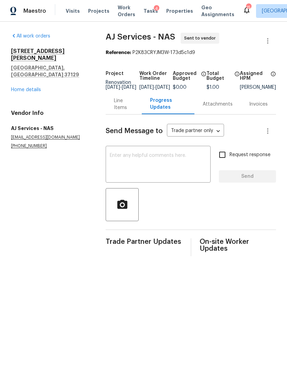
click at [179, 170] on textarea at bounding box center [158, 165] width 97 height 24
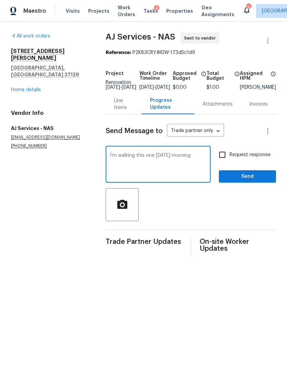
type textarea "I’m walking this one [DATE] morning"
click at [228, 159] on input "Request response" at bounding box center [222, 155] width 14 height 14
checkbox input "true"
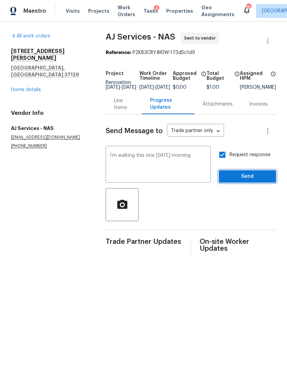
click at [244, 181] on span "Send" at bounding box center [247, 176] width 46 height 9
